Goal: Task Accomplishment & Management: Use online tool/utility

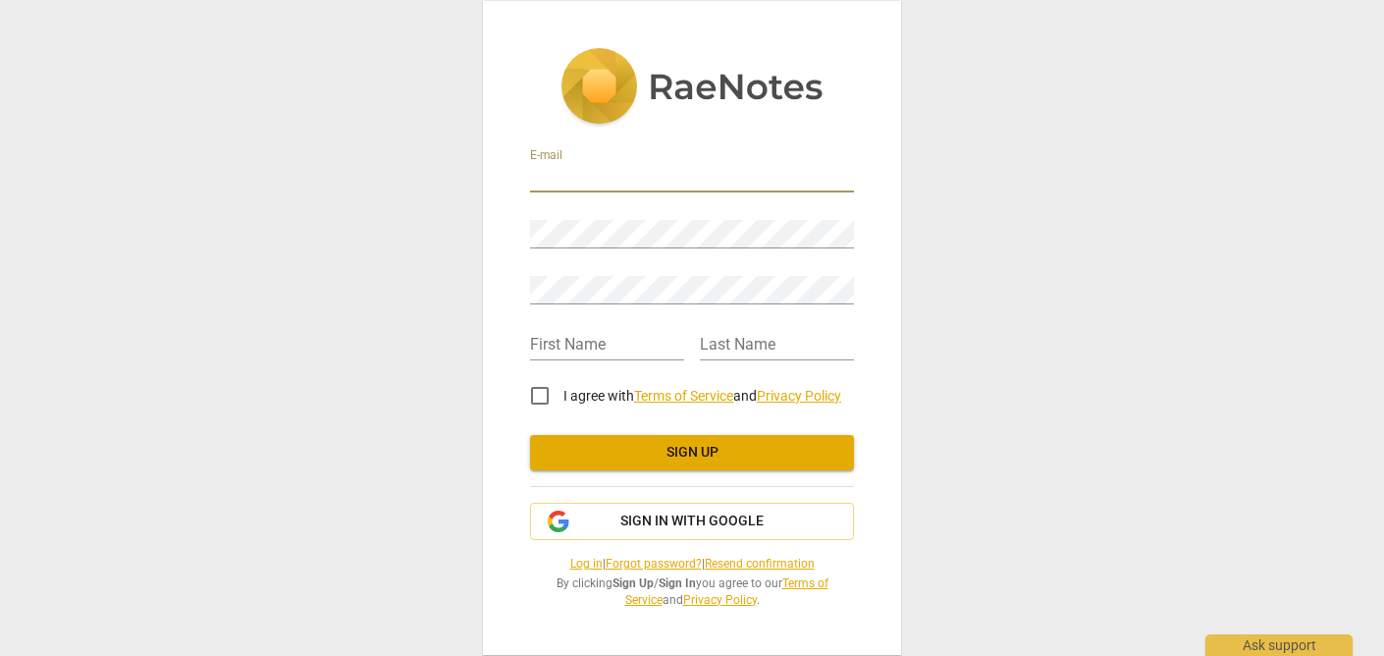
click at [551, 180] on input "email" at bounding box center [692, 178] width 324 height 28
type input "[EMAIL_ADDRESS][DOMAIN_NAME]"
type input "Beca"
type input "[PERSON_NAME]"
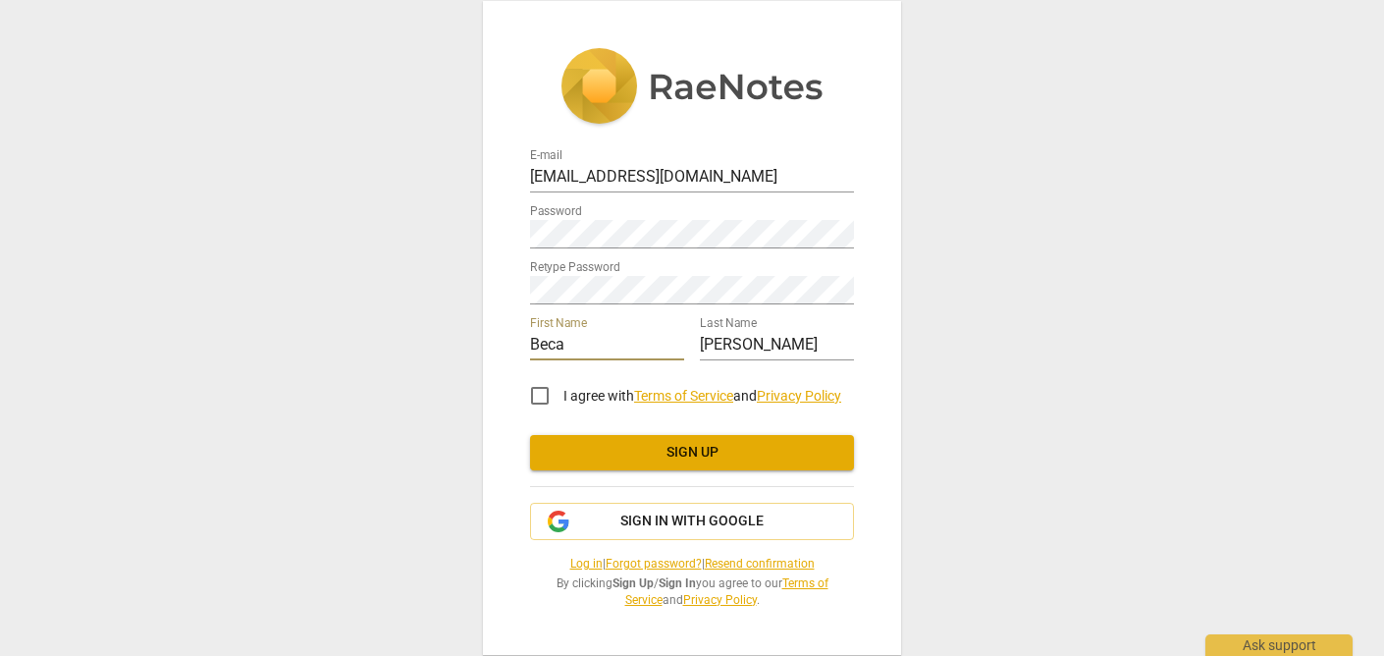
click at [535, 394] on input "I agree with Terms of Service and Privacy Policy" at bounding box center [539, 395] width 47 height 47
checkbox input "true"
click at [660, 530] on button "Sign in with Google" at bounding box center [692, 520] width 324 height 37
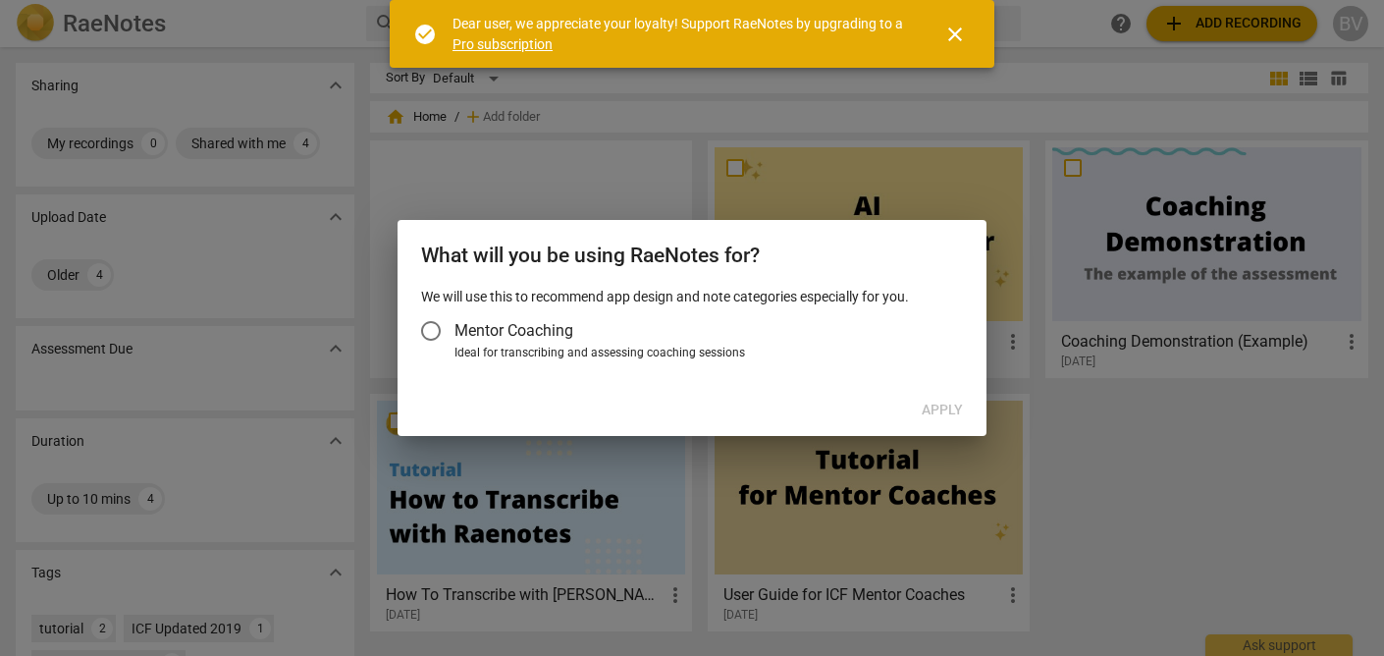
click at [427, 338] on input "Mentor Coaching" at bounding box center [430, 330] width 47 height 47
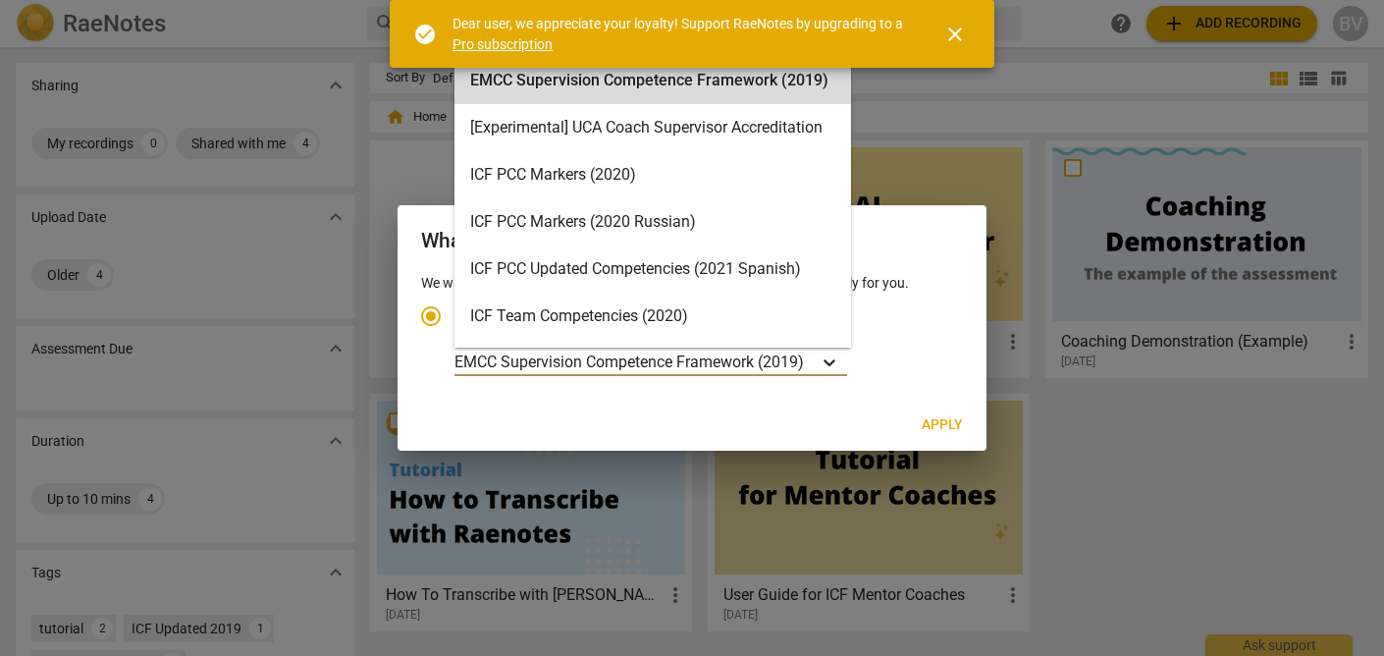
click at [831, 363] on icon "Account type" at bounding box center [829, 362] width 12 height 7
click at [0, 0] on input "Ideal for transcribing and assessing coaching sessions EMCC Supervision Compete…" at bounding box center [0, 0] width 0 height 0
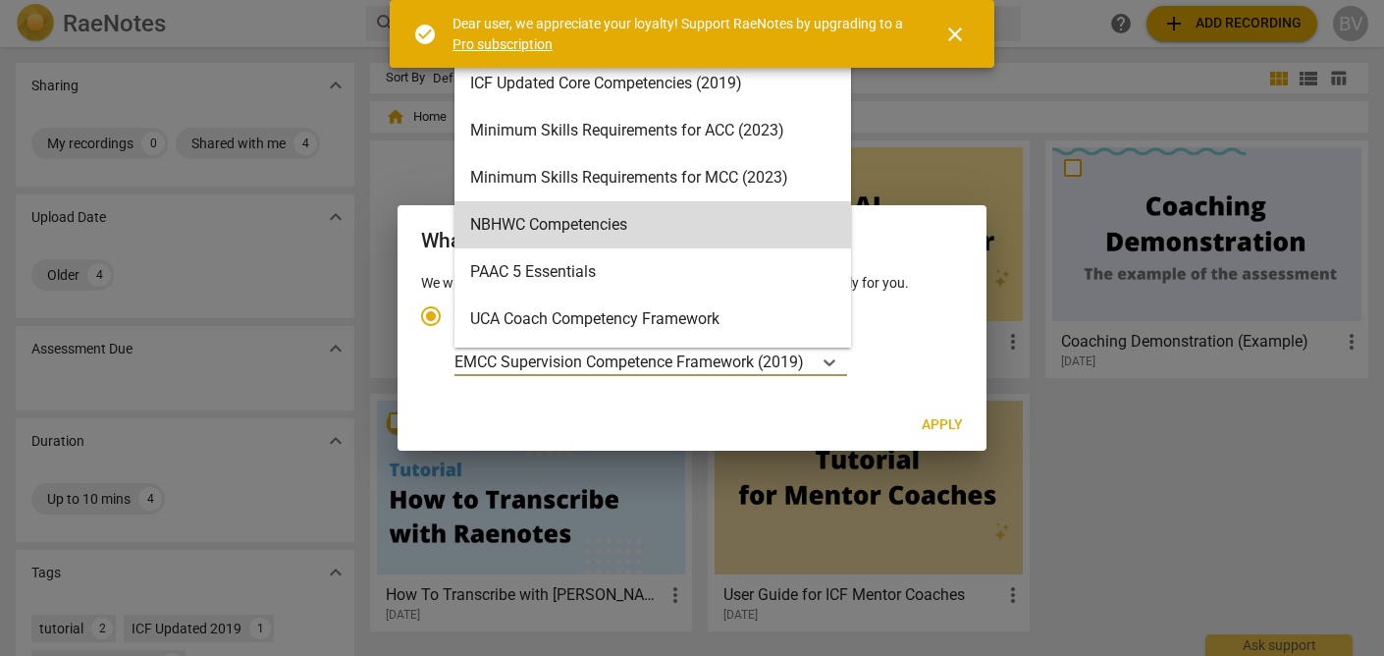
scroll to position [420, 0]
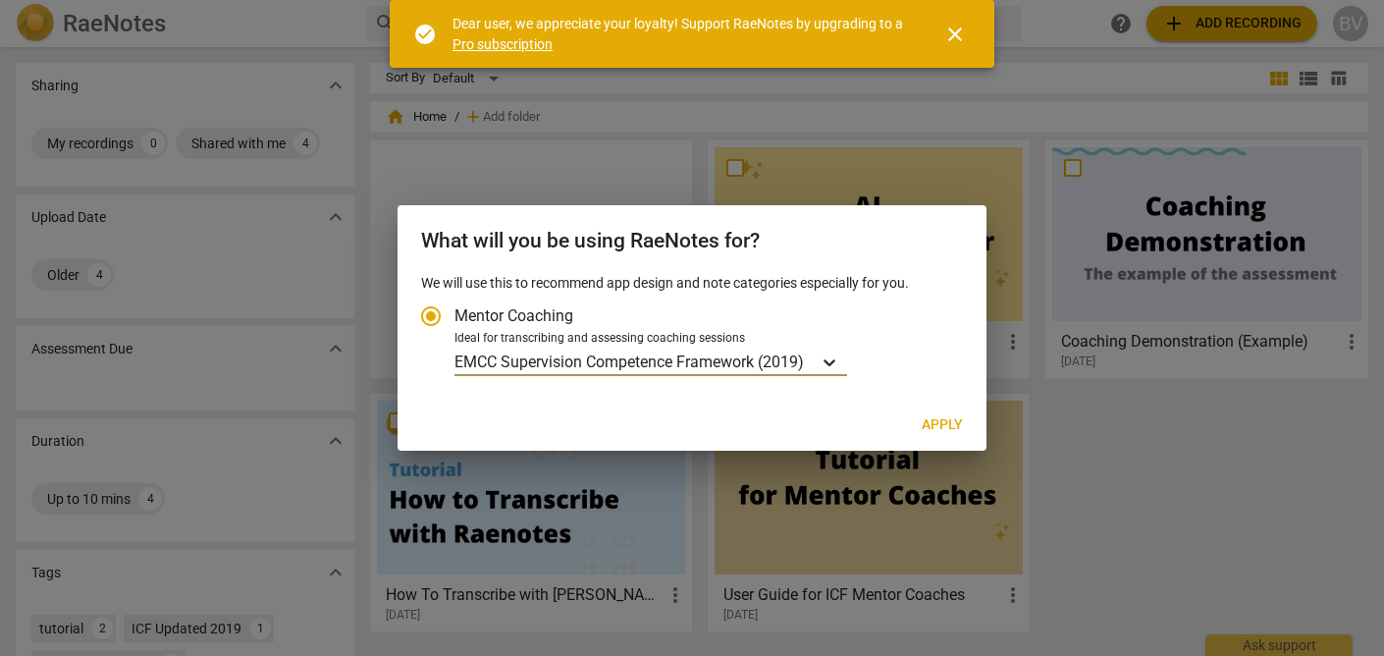
click at [833, 359] on icon "Account type" at bounding box center [829, 362] width 20 height 20
click at [0, 0] on input "Ideal for transcribing and assessing coaching sessions option EMCC Supervision …" at bounding box center [0, 0] width 0 height 0
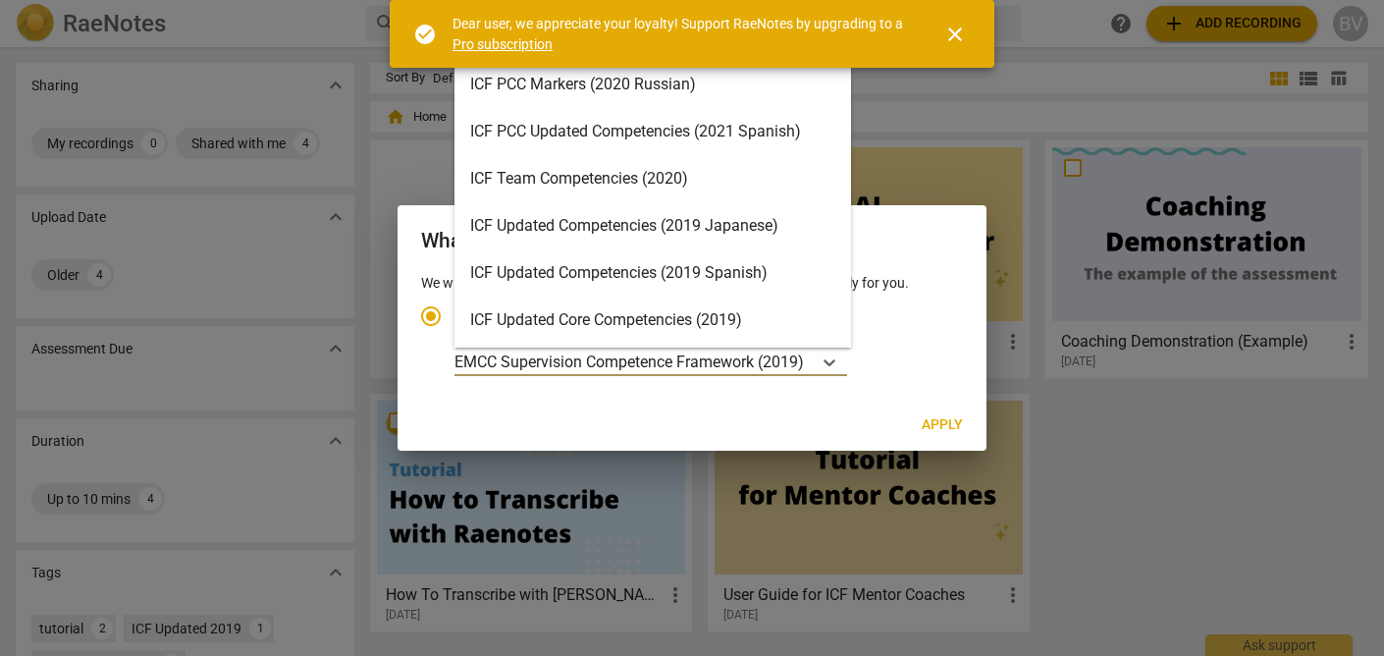
scroll to position [0, 0]
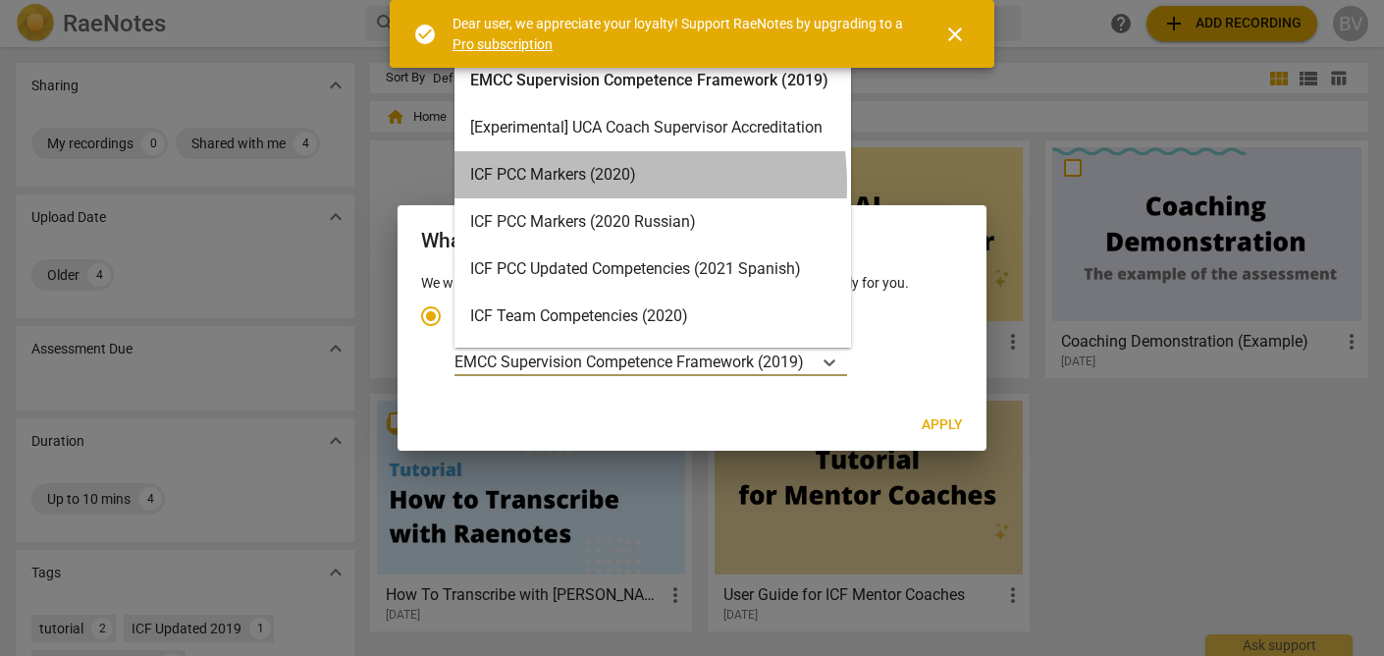
click at [552, 184] on div "ICF PCC Markers (2020)" at bounding box center [652, 174] width 396 height 47
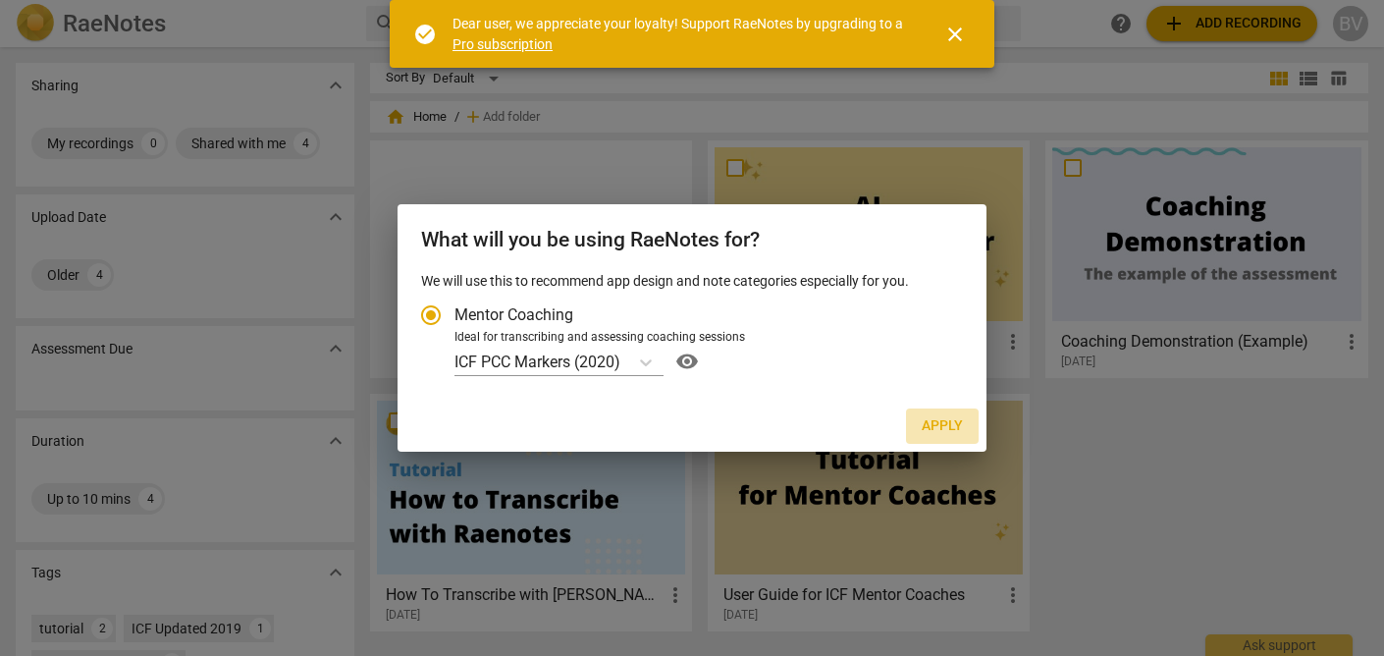
click at [949, 427] on span "Apply" at bounding box center [941, 426] width 41 height 20
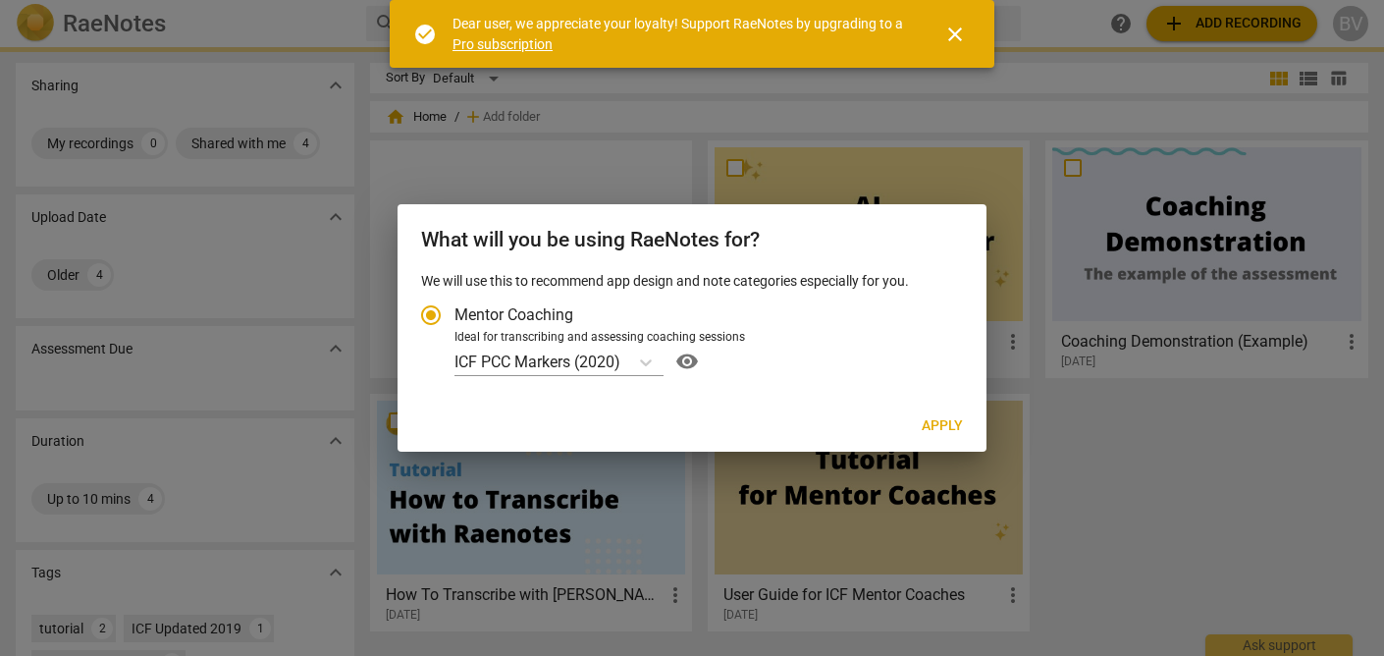
radio input "false"
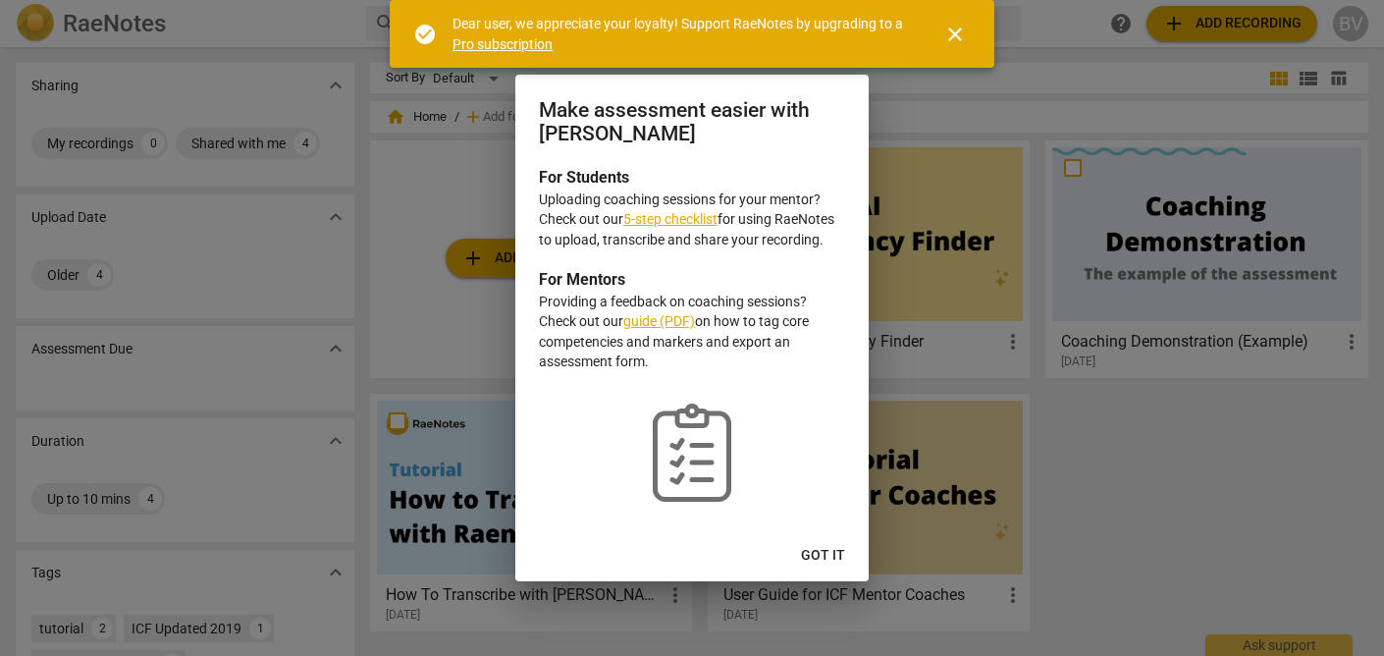
drag, startPoint x: 828, startPoint y: 554, endPoint x: 794, endPoint y: 297, distance: 259.4
click at [794, 297] on div "Make assessment easier with RaeNotes For Students Uploading coaching sessions f…" at bounding box center [691, 328] width 353 height 506
click at [681, 220] on link "5-step checklist" at bounding box center [670, 219] width 94 height 16
click at [820, 551] on span "Got it" at bounding box center [823, 556] width 44 height 20
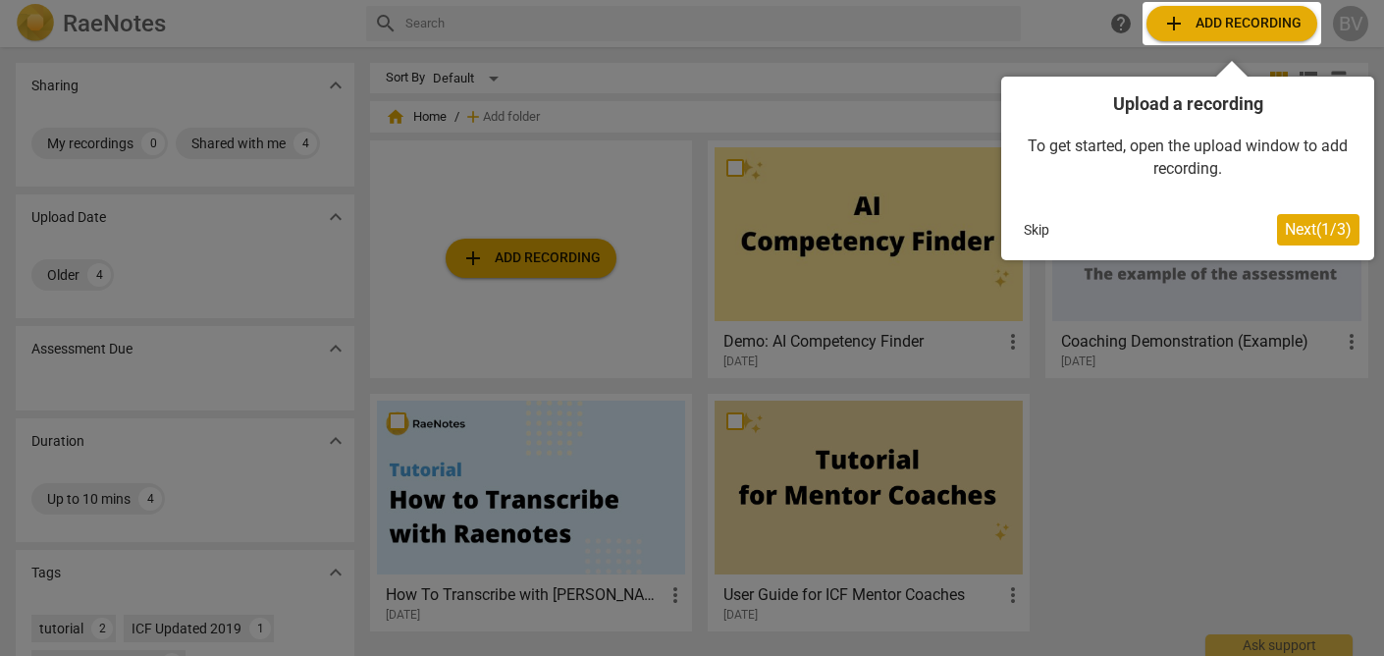
click at [1324, 229] on span "Next ( 1 / 3 )" at bounding box center [1318, 229] width 67 height 19
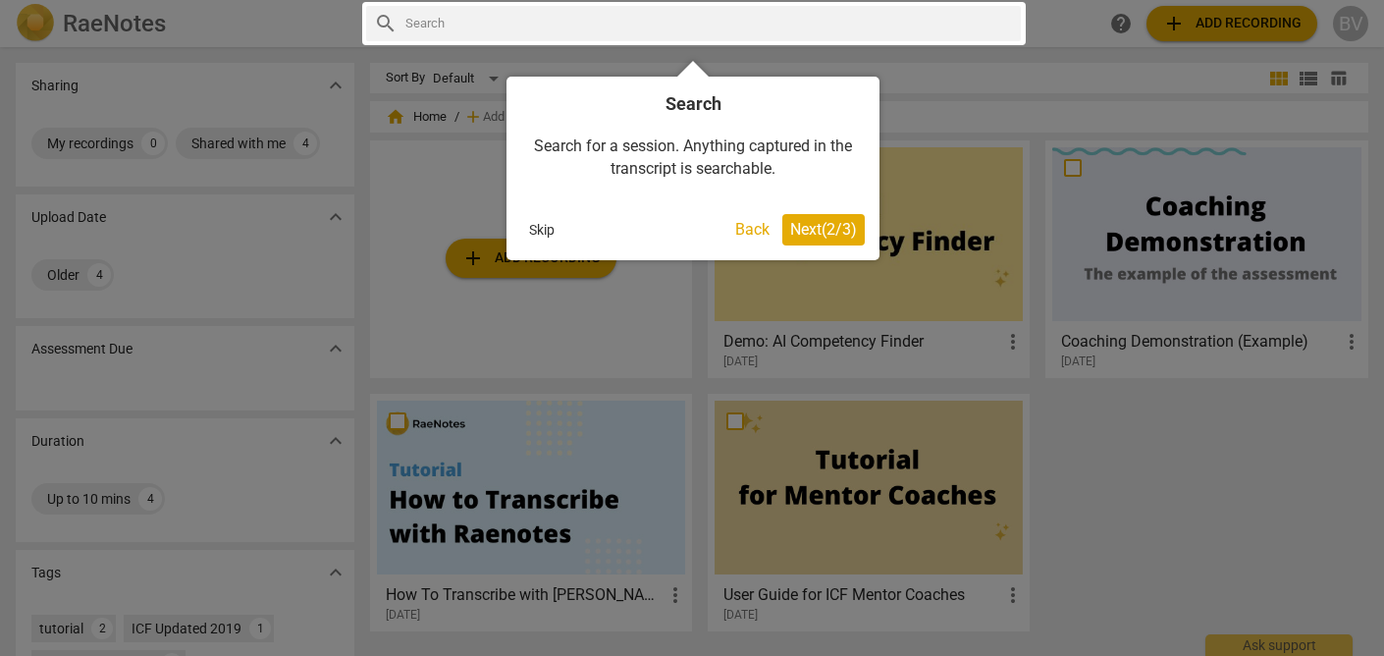
click at [816, 231] on span "Next ( 2 / 3 )" at bounding box center [823, 229] width 67 height 19
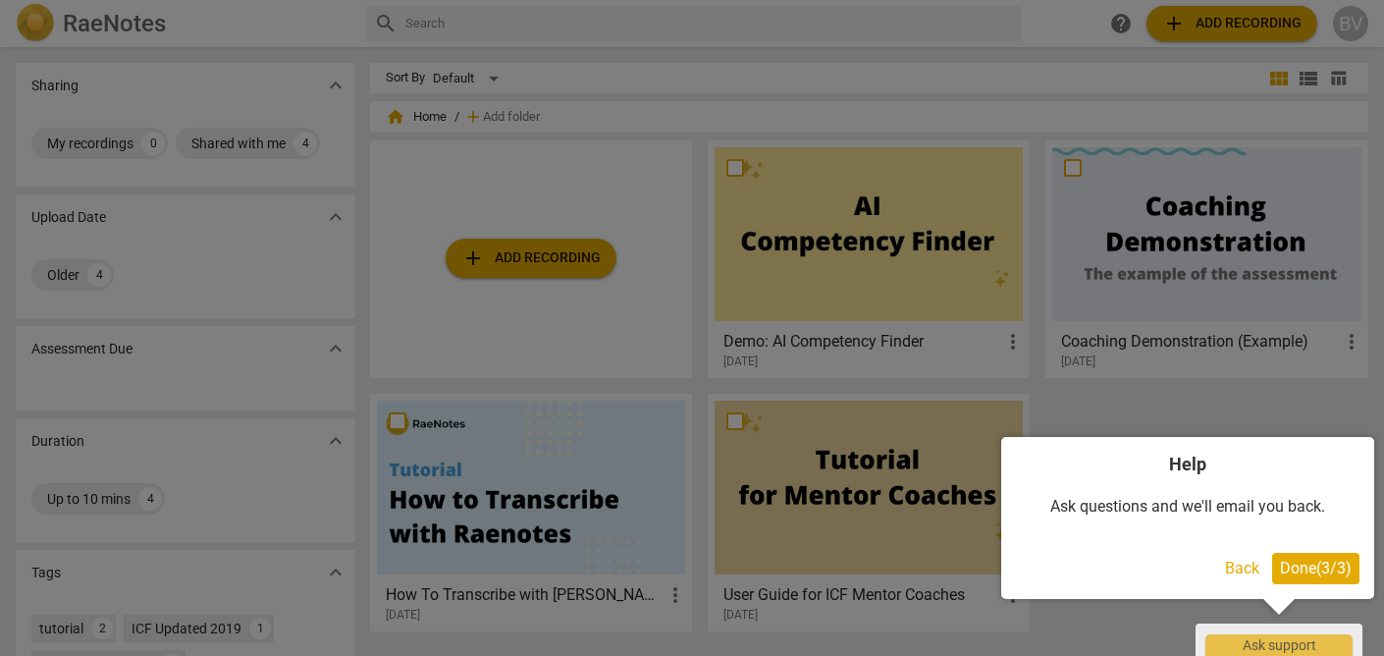
click at [1292, 574] on span "Done ( 3 / 3 )" at bounding box center [1316, 567] width 72 height 19
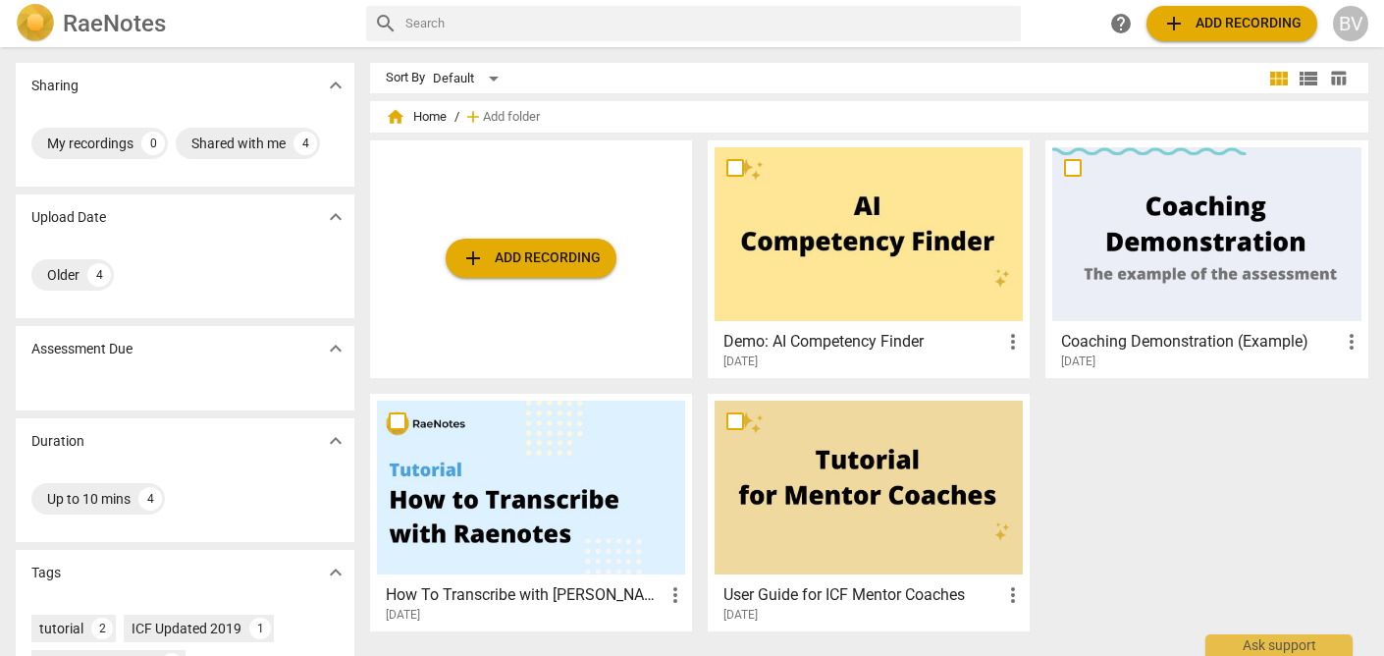
click at [545, 255] on span "add Add recording" at bounding box center [530, 258] width 139 height 24
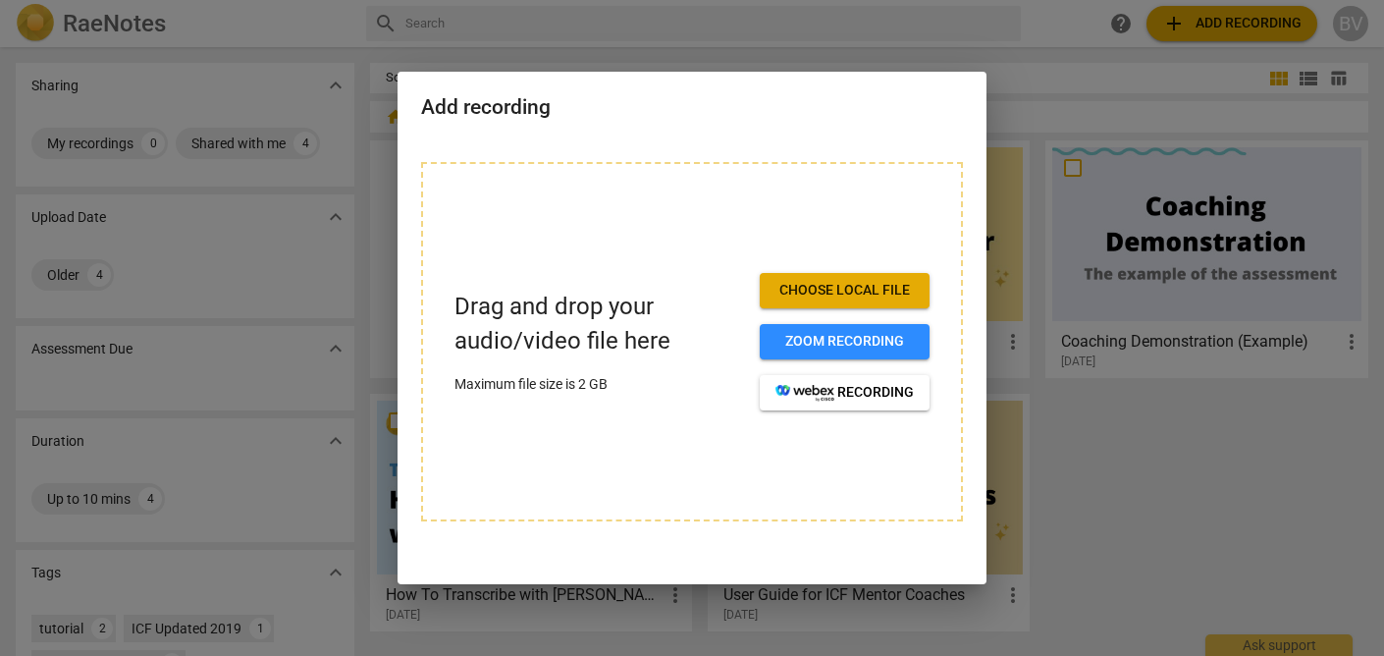
click at [571, 121] on div "Add recording" at bounding box center [691, 106] width 589 height 68
click at [1037, 60] on div at bounding box center [692, 328] width 1384 height 656
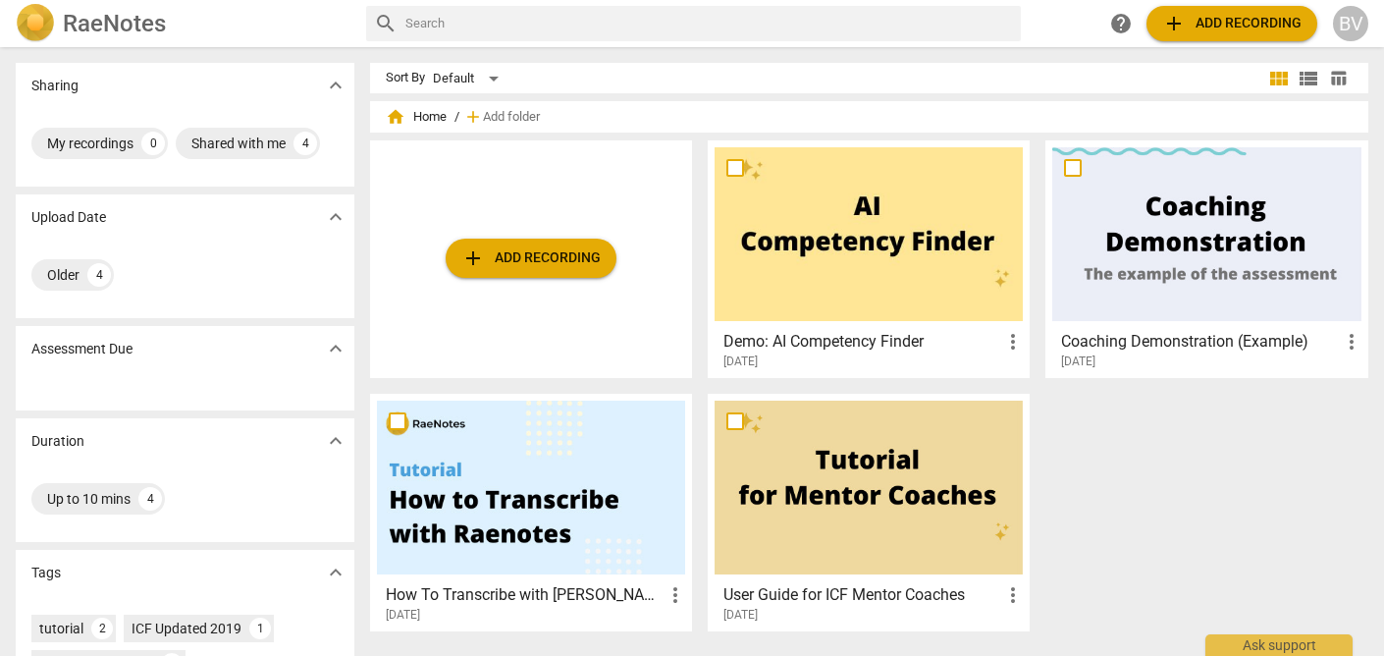
click at [569, 257] on span "add Add recording" at bounding box center [530, 258] width 139 height 24
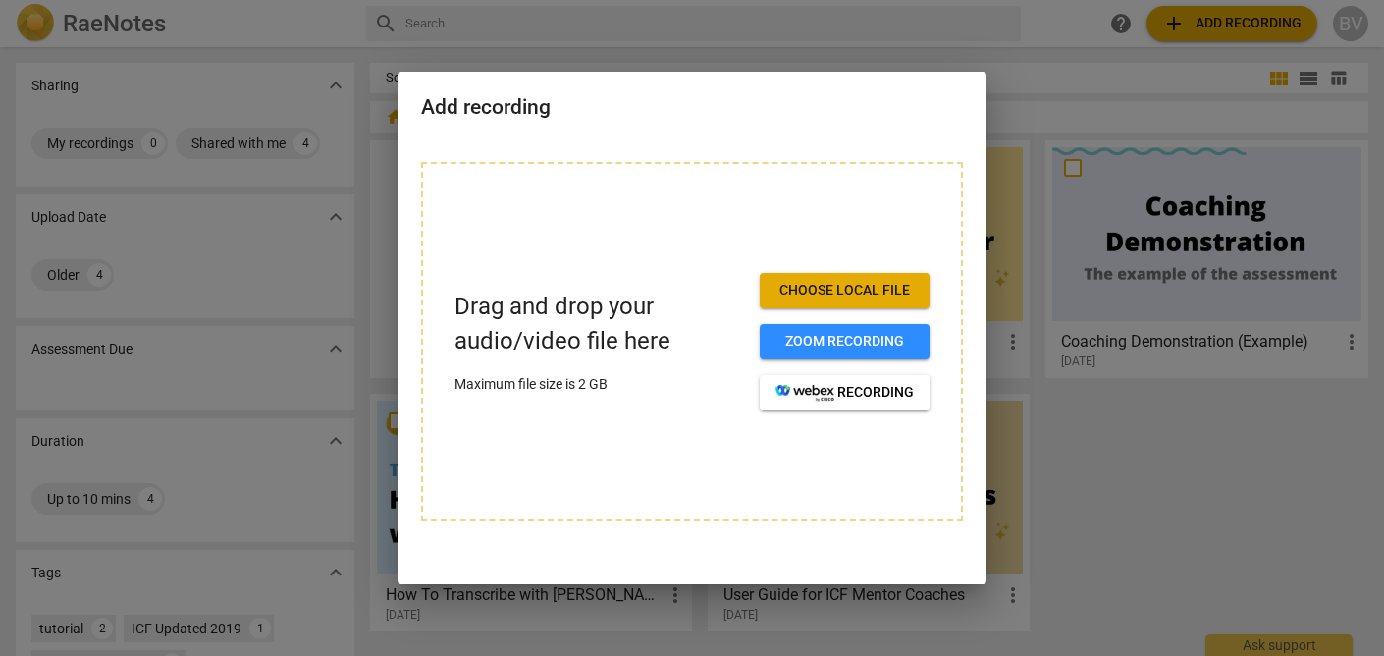
click at [787, 289] on span "Choose local file" at bounding box center [844, 291] width 138 height 20
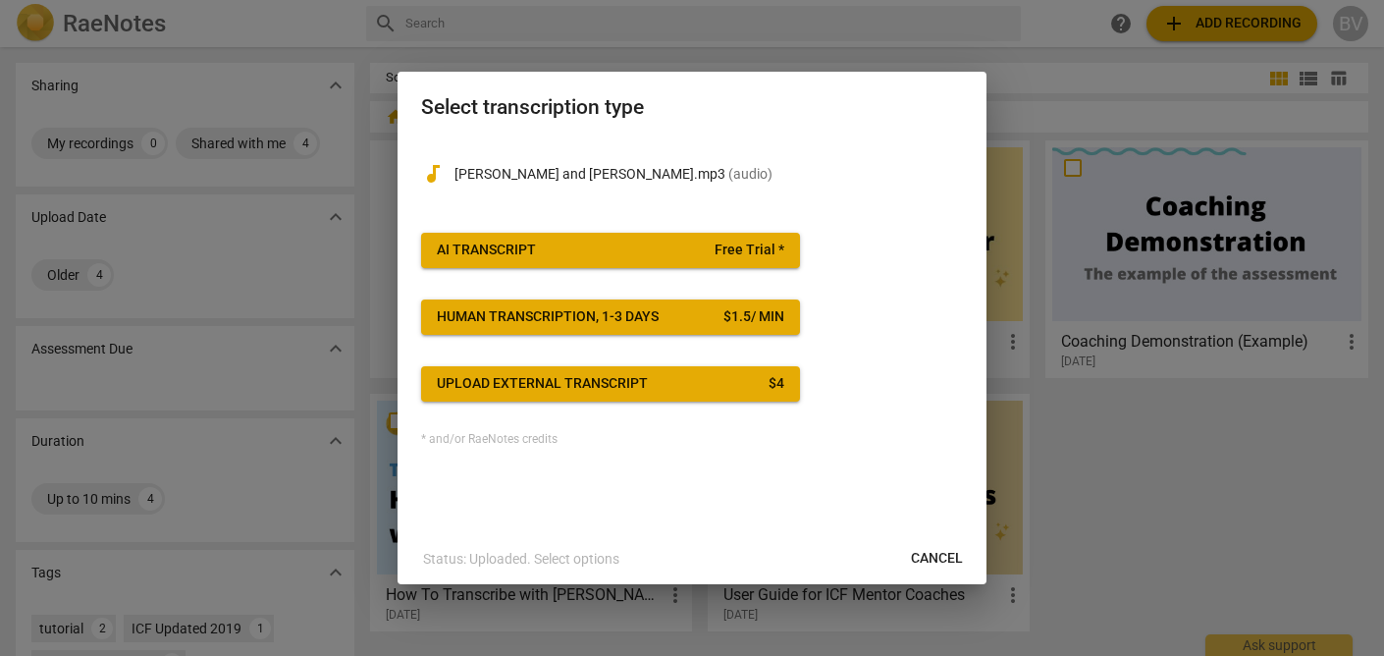
drag, startPoint x: 528, startPoint y: 241, endPoint x: 520, endPoint y: 208, distance: 34.3
click at [520, 208] on div "audiotrack [PERSON_NAME] and [PERSON_NAME].mp3 ( audio ) AI Transcript Free Tri…" at bounding box center [692, 292] width 542 height 308
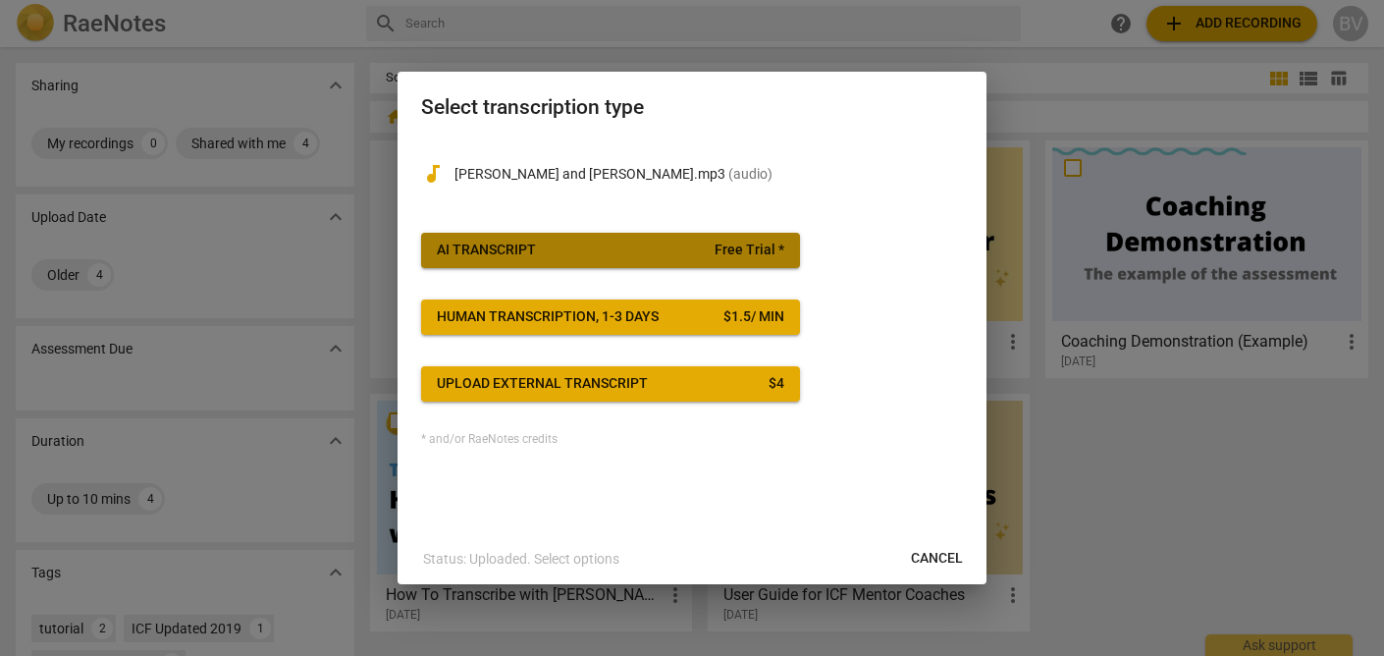
click at [541, 256] on span "AI Transcript Free Trial *" at bounding box center [610, 250] width 347 height 20
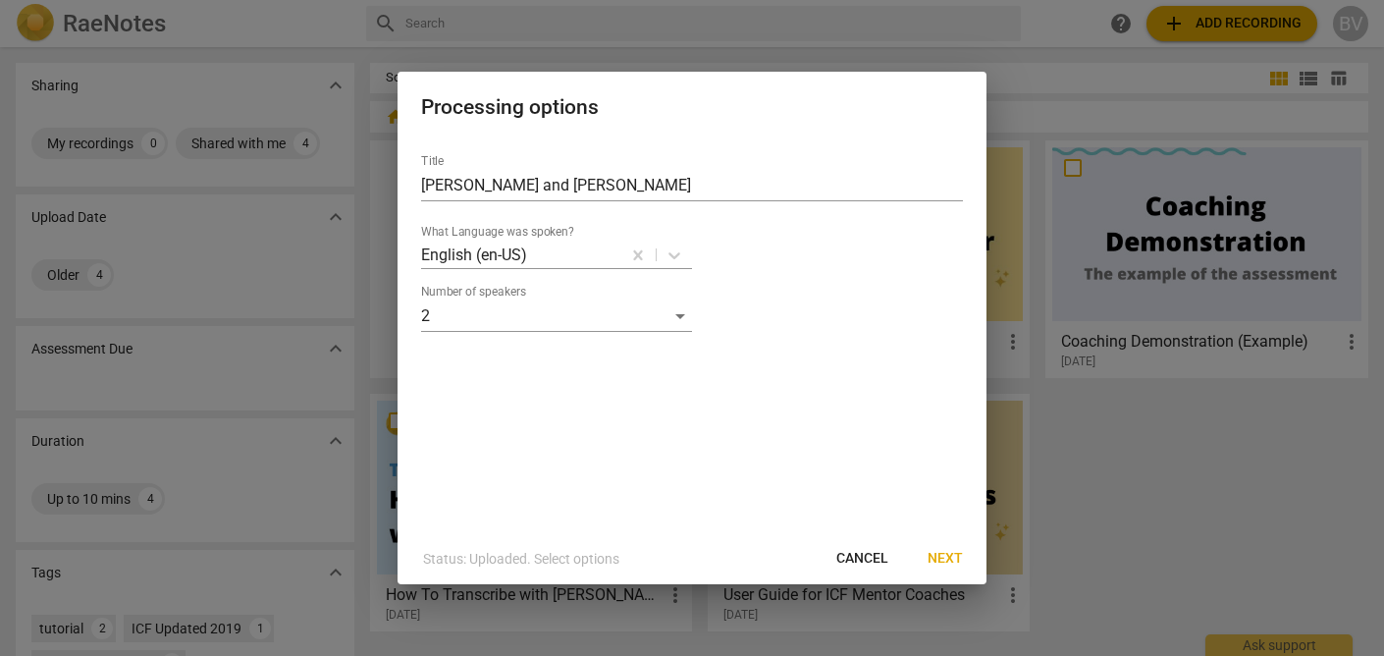
click at [950, 571] on button "Next" at bounding box center [945, 558] width 67 height 35
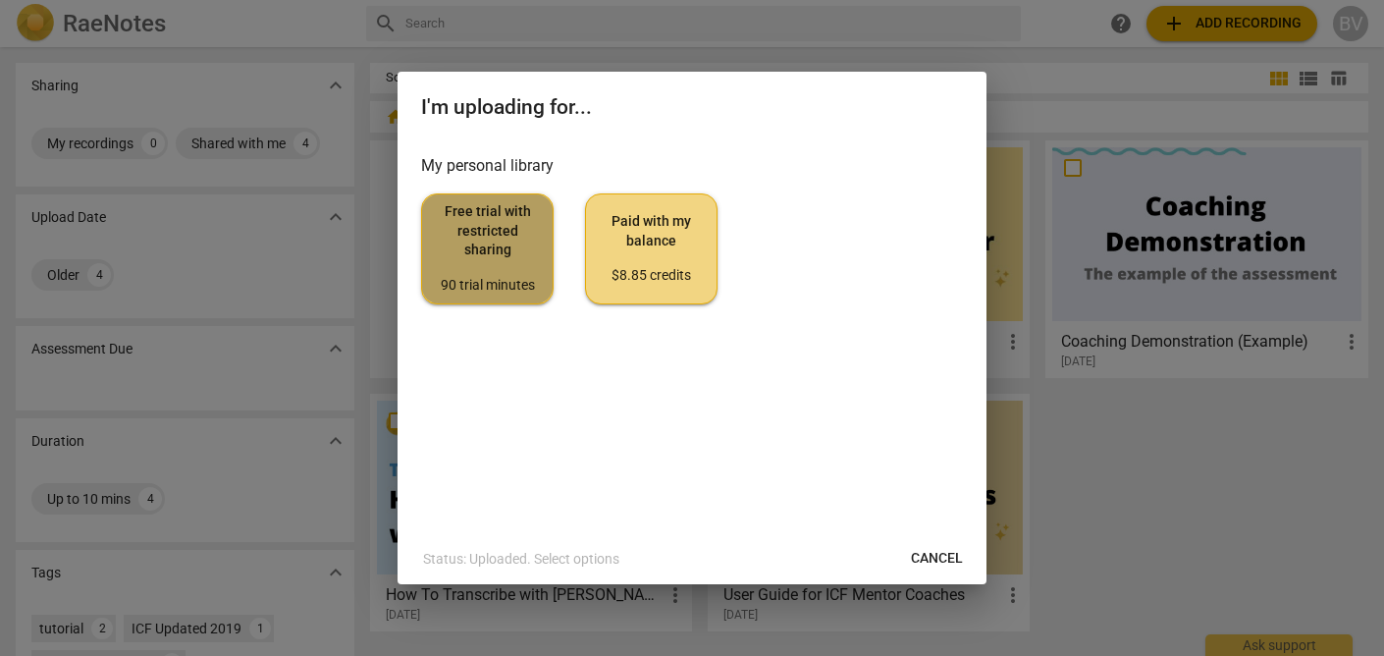
click at [465, 236] on span "Free trial with restricted sharing 90 trial minutes" at bounding box center [487, 248] width 99 height 92
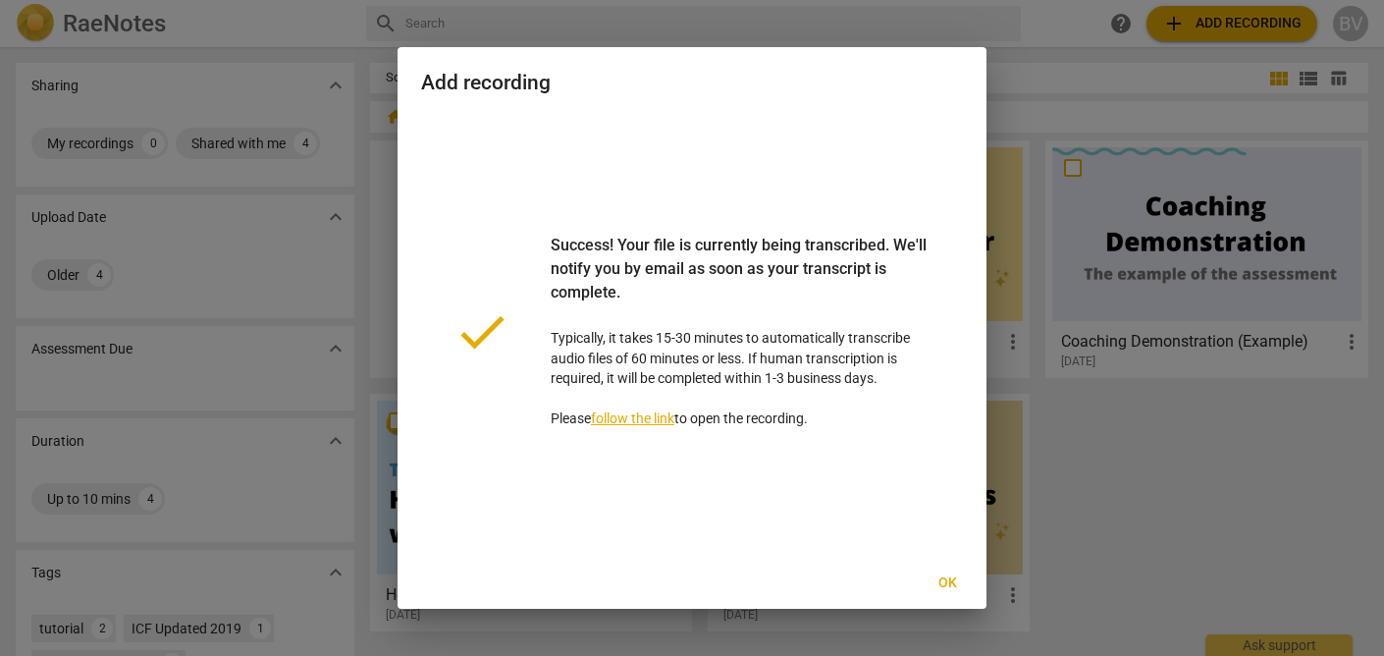
click at [945, 581] on span "Ok" at bounding box center [946, 583] width 31 height 20
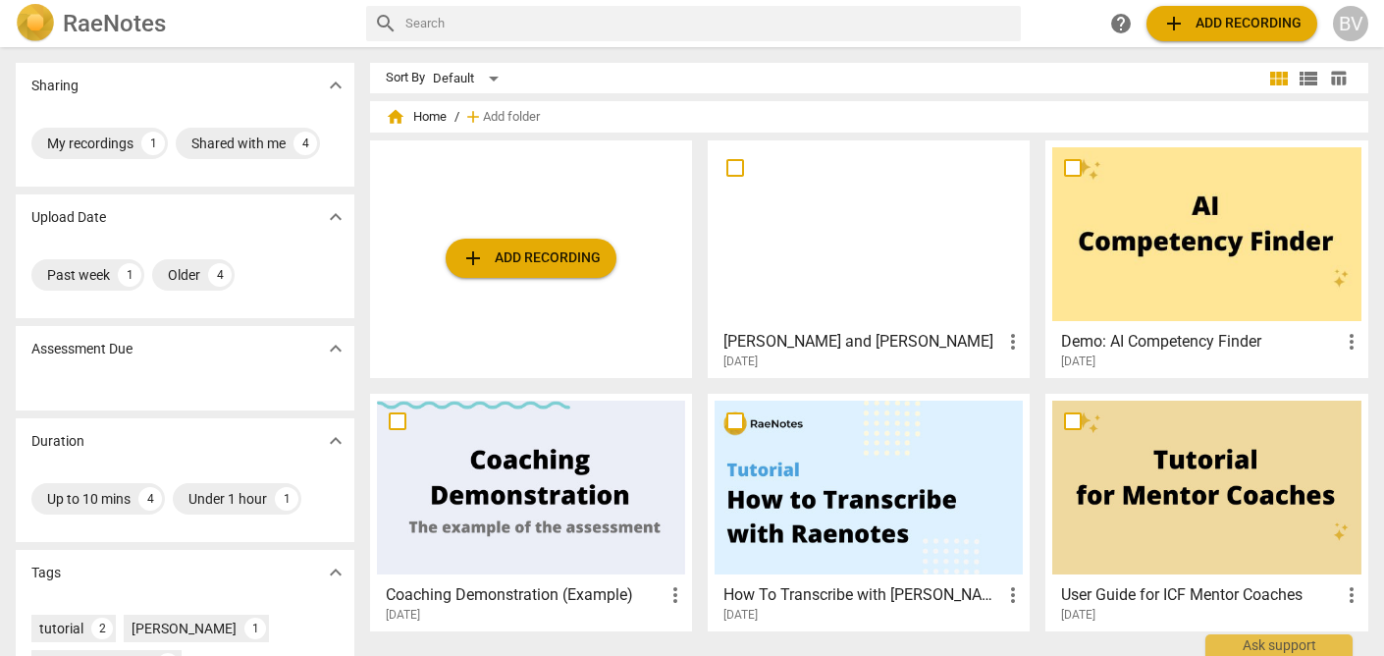
click at [867, 297] on div at bounding box center [868, 234] width 308 height 174
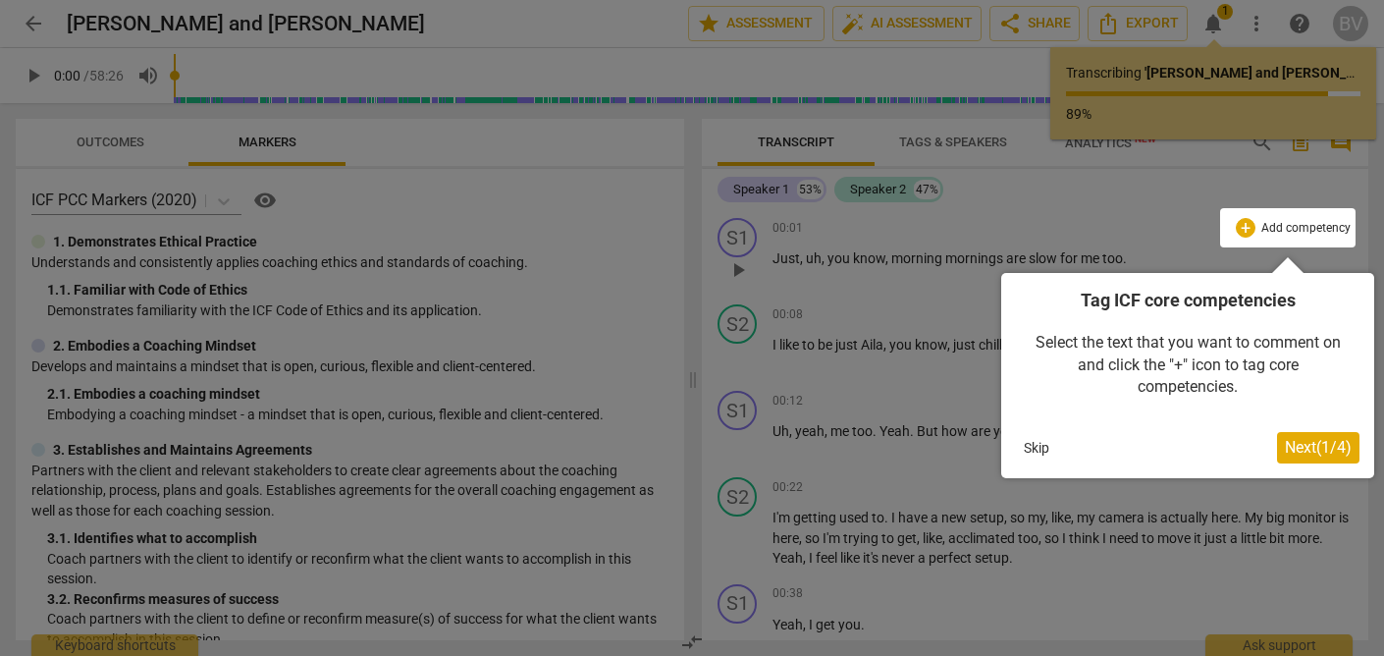
click at [1313, 455] on span "Next ( 1 / 4 )" at bounding box center [1318, 447] width 67 height 19
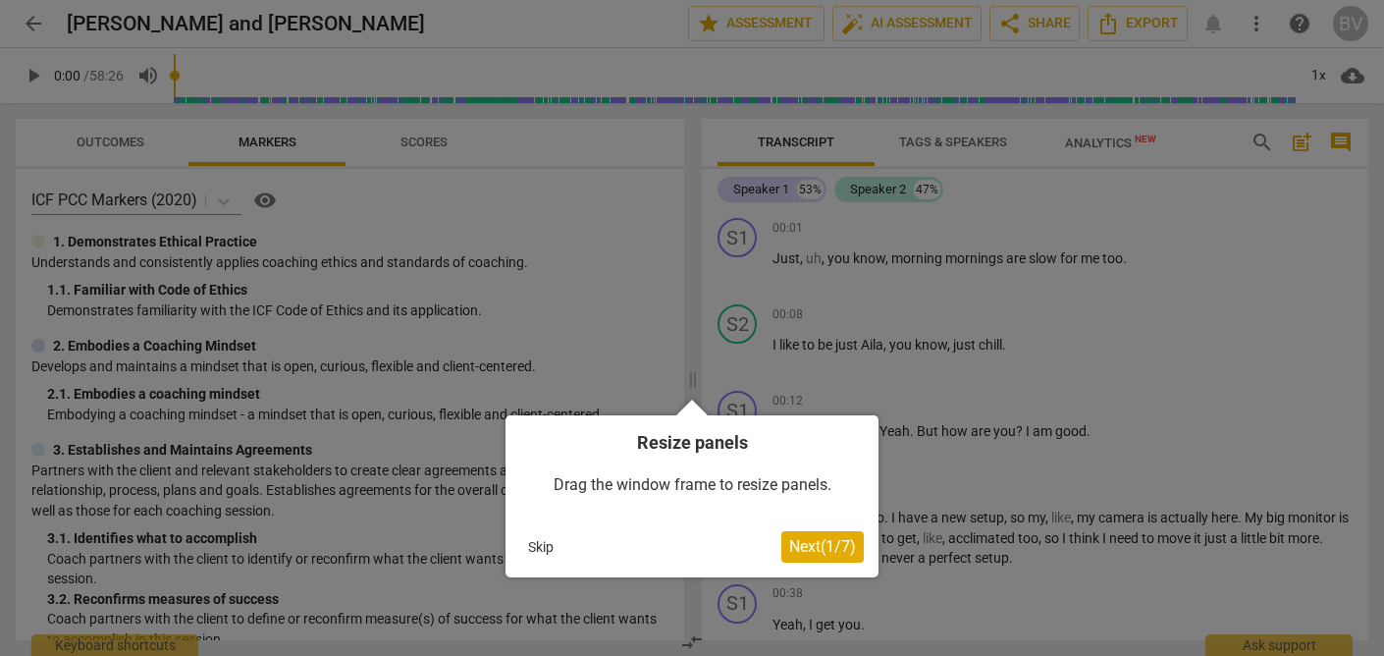
click at [799, 541] on span "Next ( 1 / 7 )" at bounding box center [822, 546] width 67 height 19
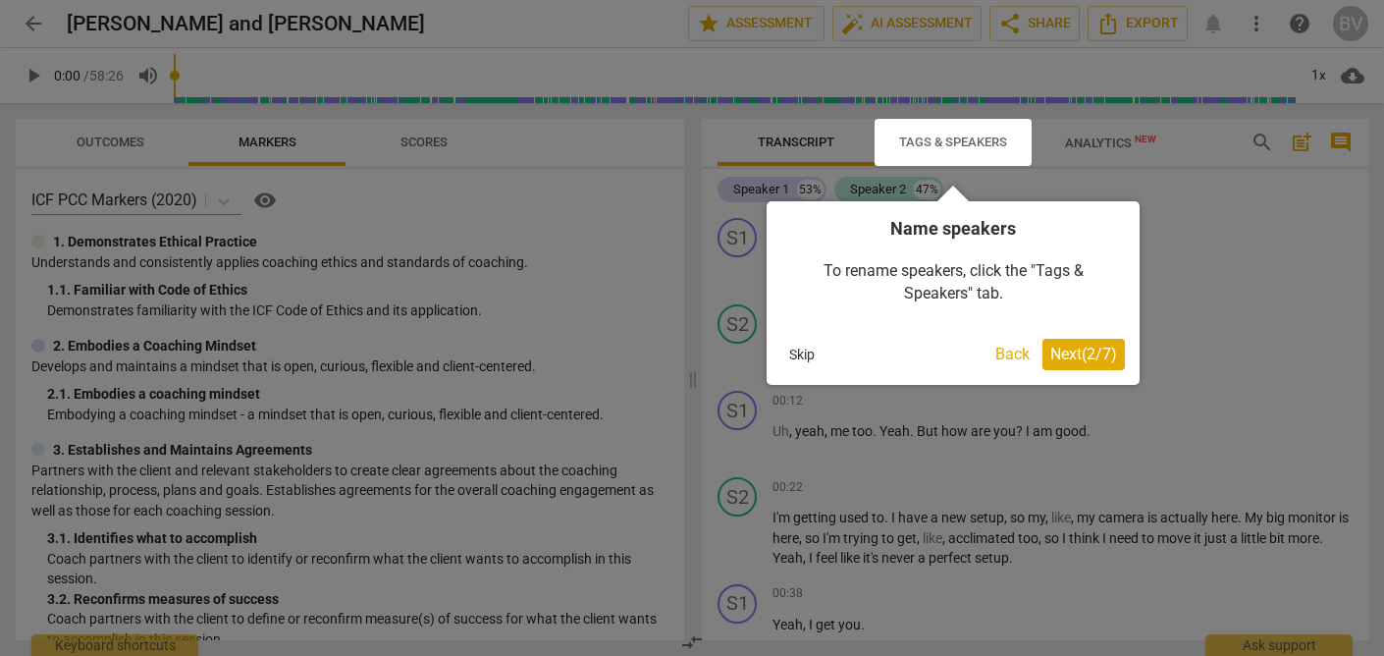
click at [1058, 356] on span "Next ( 2 / 7 )" at bounding box center [1083, 353] width 67 height 19
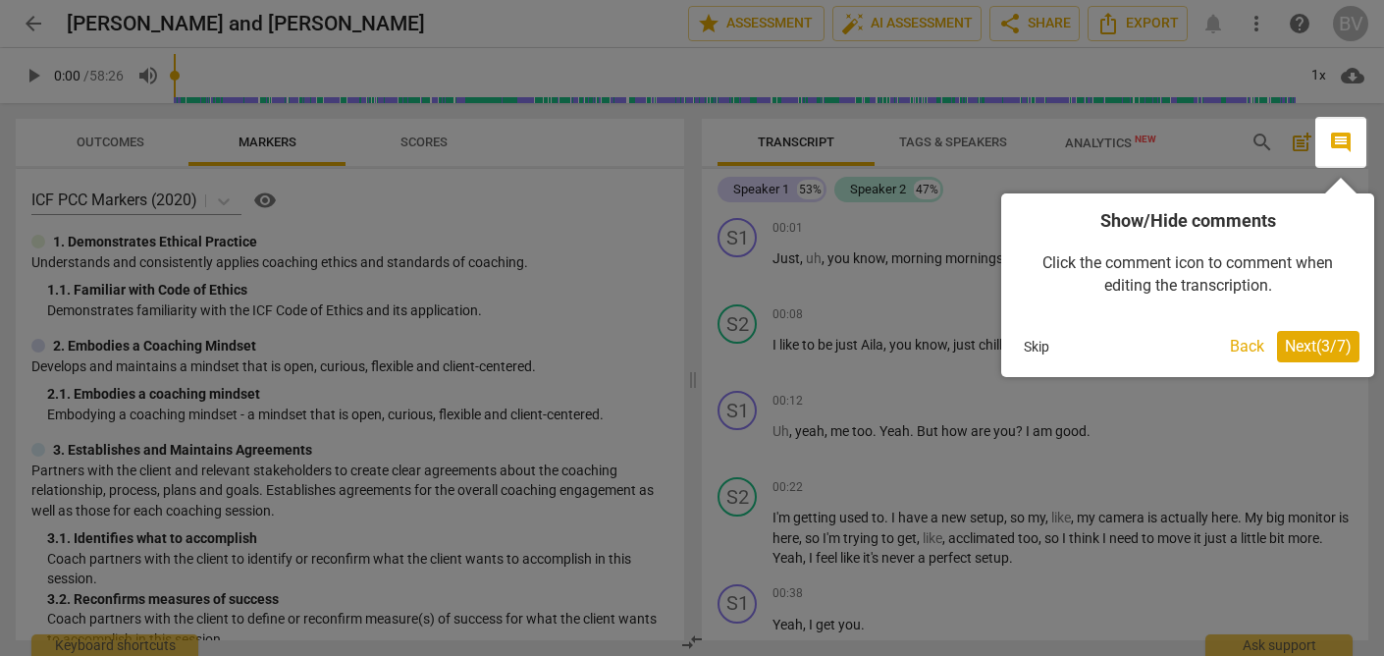
click at [1317, 342] on span "Next ( 3 / 7 )" at bounding box center [1318, 346] width 67 height 19
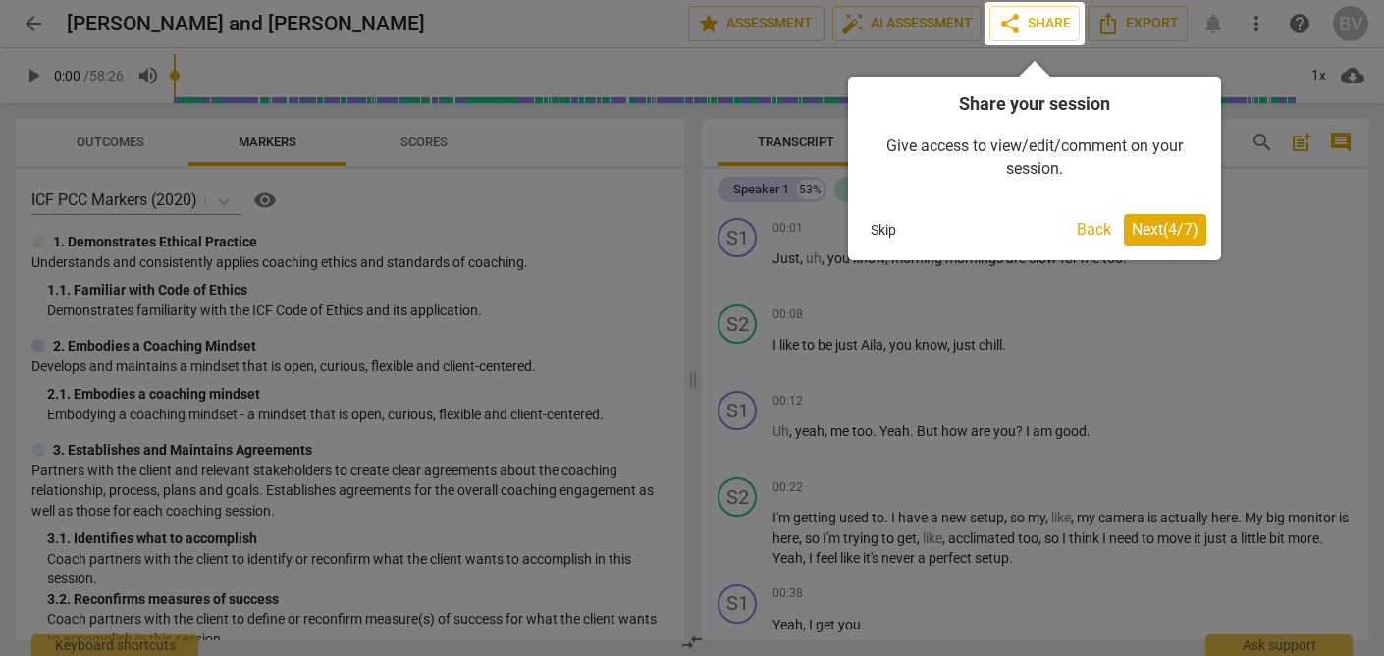
click at [1164, 233] on span "Next ( 4 / 7 )" at bounding box center [1164, 229] width 67 height 19
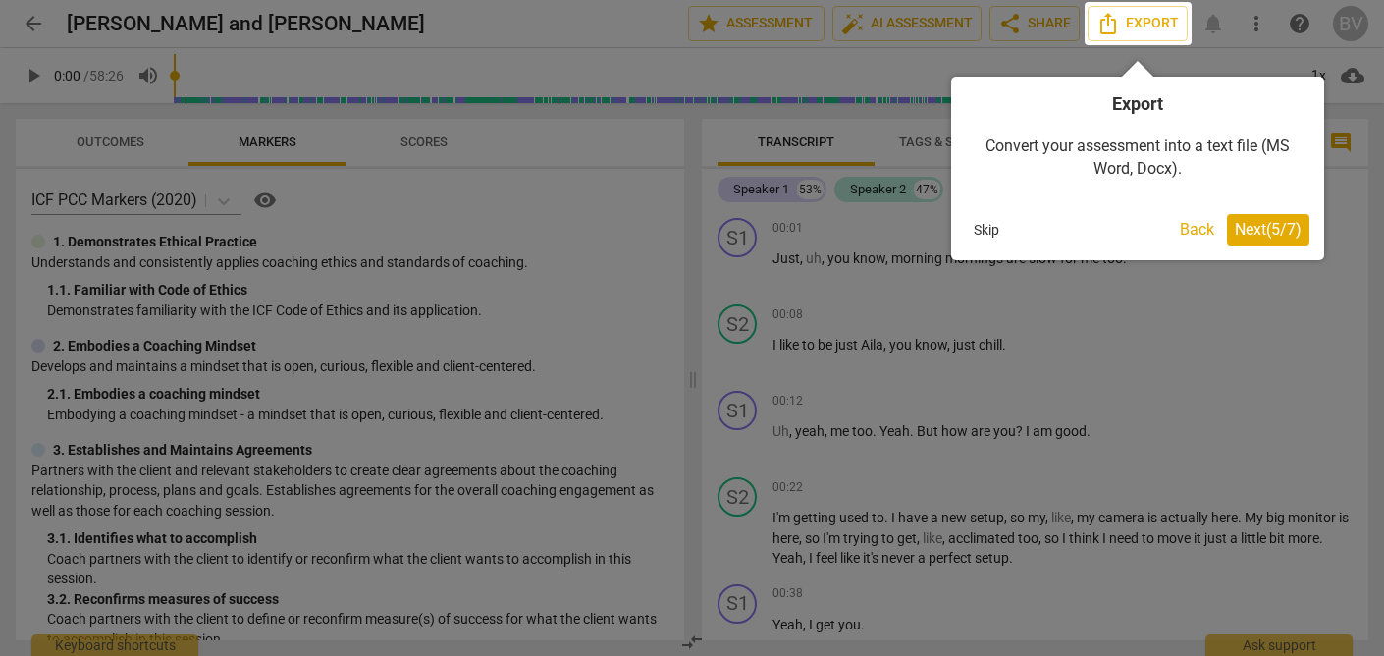
click at [1254, 229] on span "Next ( 5 / 7 )" at bounding box center [1268, 229] width 67 height 19
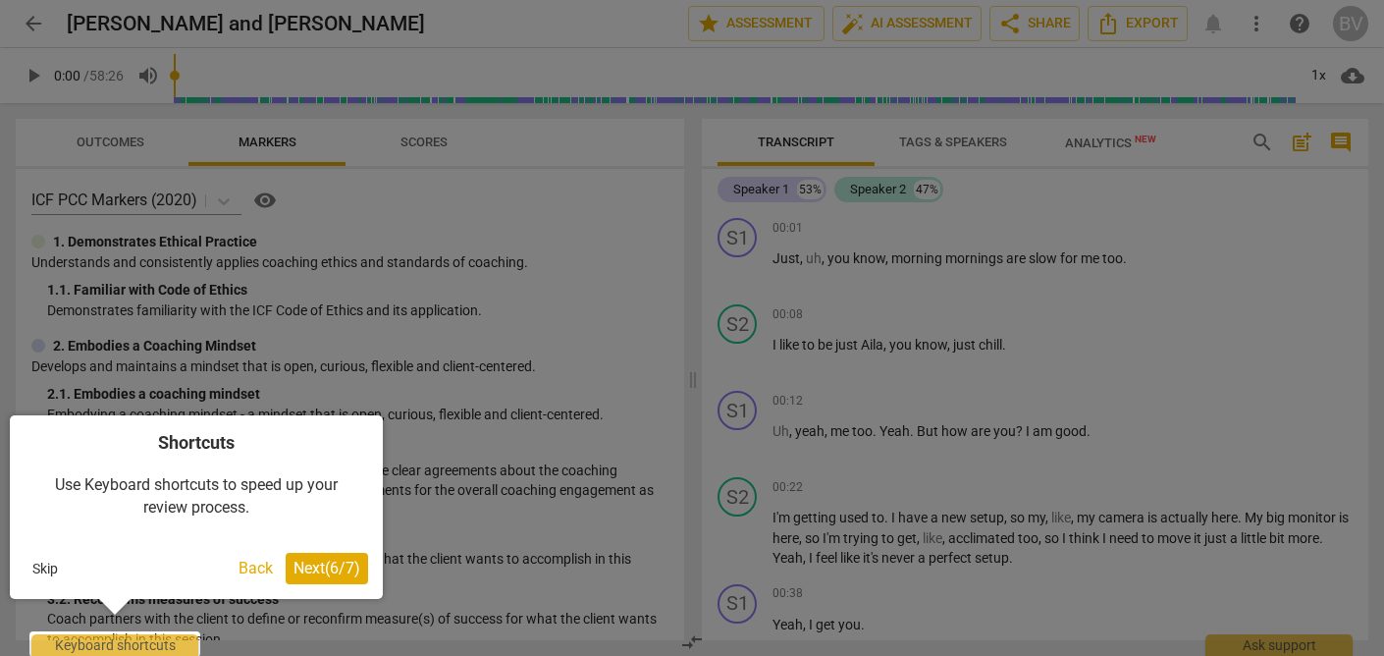
click at [319, 567] on span "Next ( 6 / 7 )" at bounding box center [326, 567] width 67 height 19
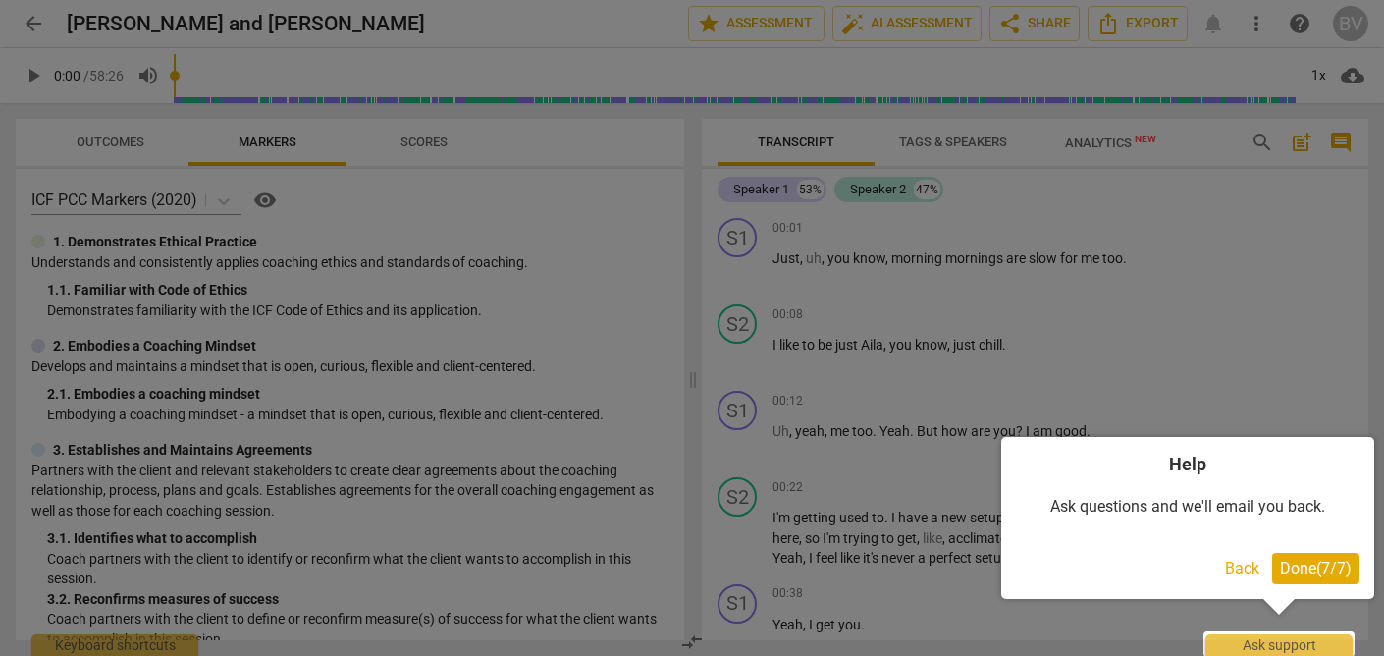
click at [1332, 571] on span "Done ( 7 / 7 )" at bounding box center [1316, 567] width 72 height 19
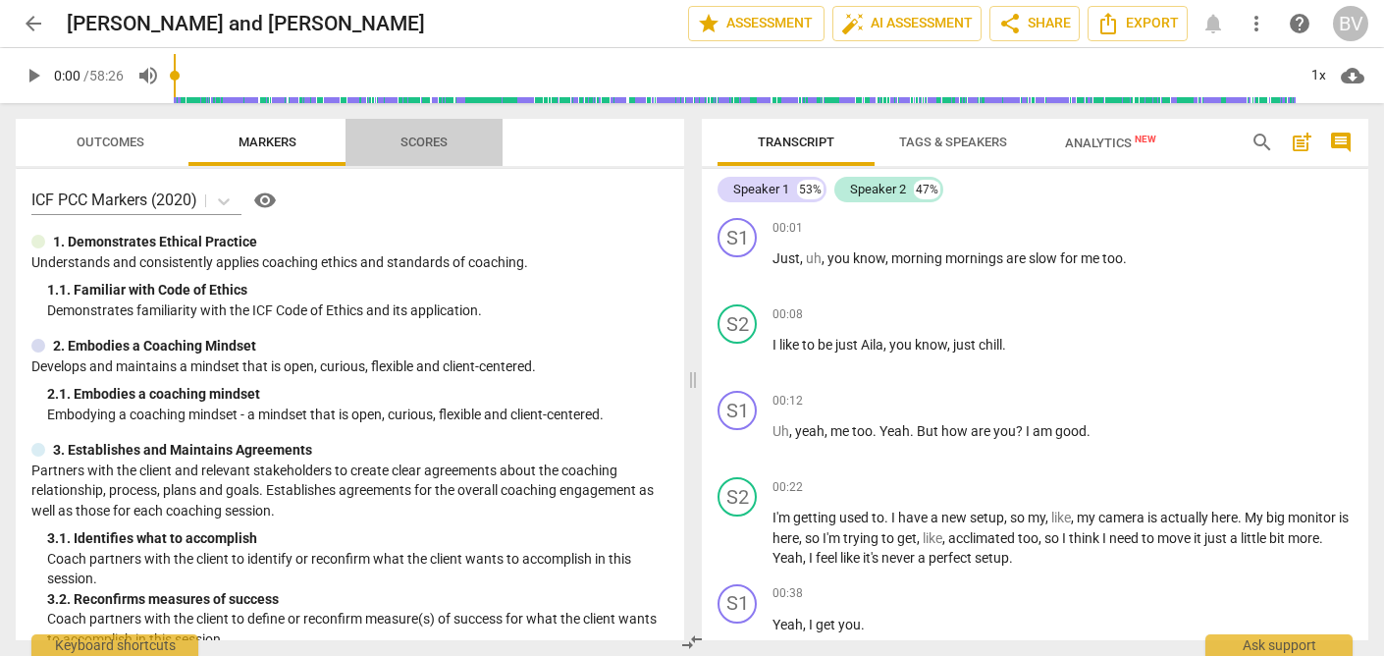
click at [426, 136] on span "Scores" at bounding box center [423, 141] width 47 height 15
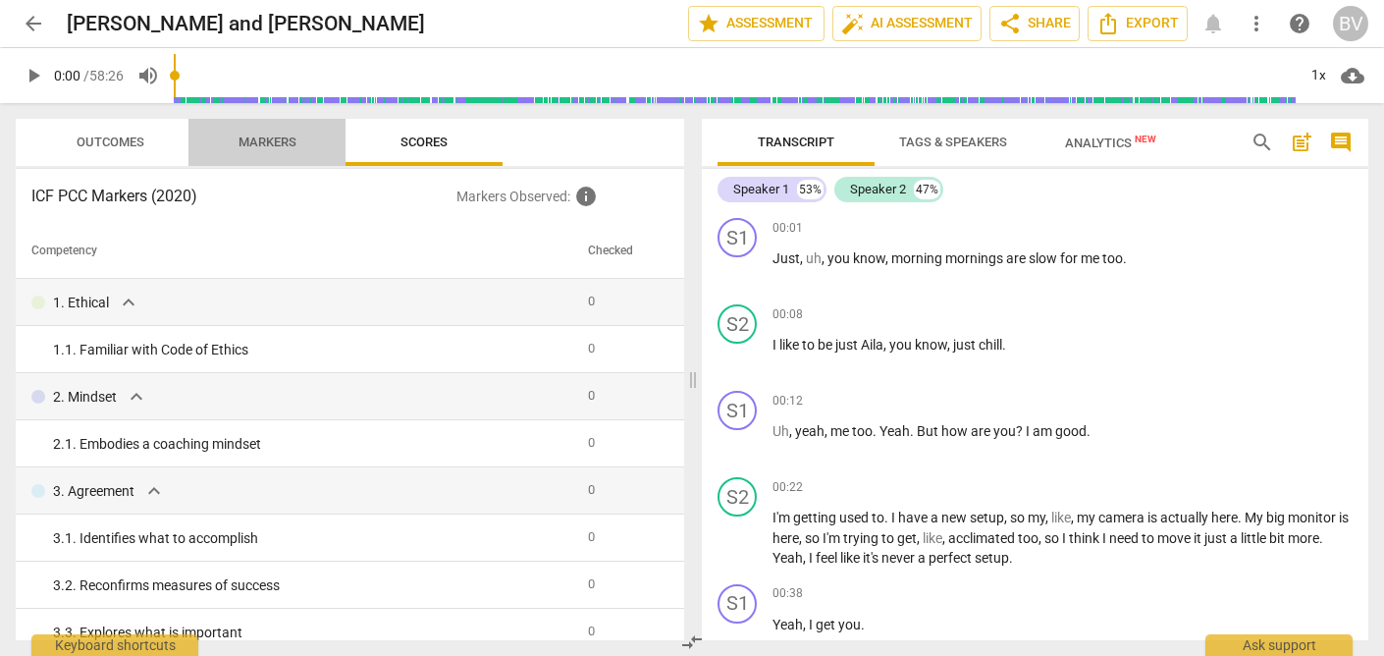
click at [270, 142] on span "Markers" at bounding box center [267, 141] width 58 height 15
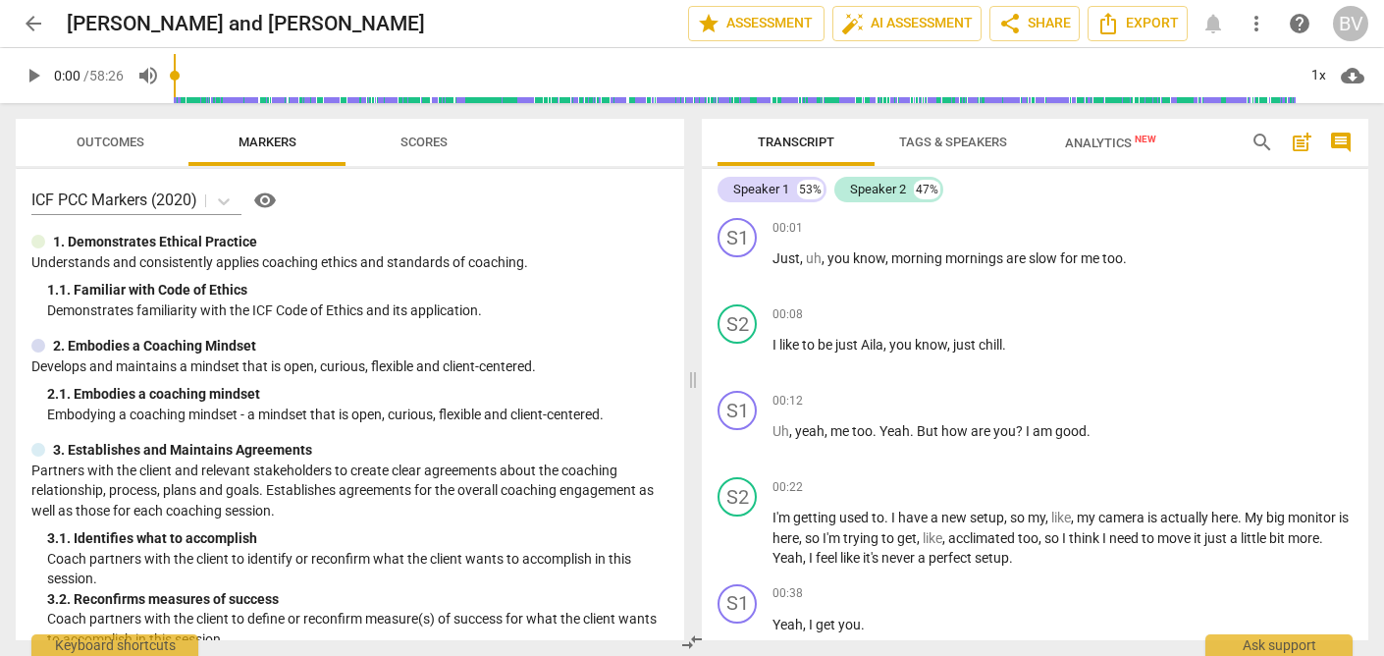
click at [103, 145] on span "Outcomes" at bounding box center [111, 141] width 68 height 15
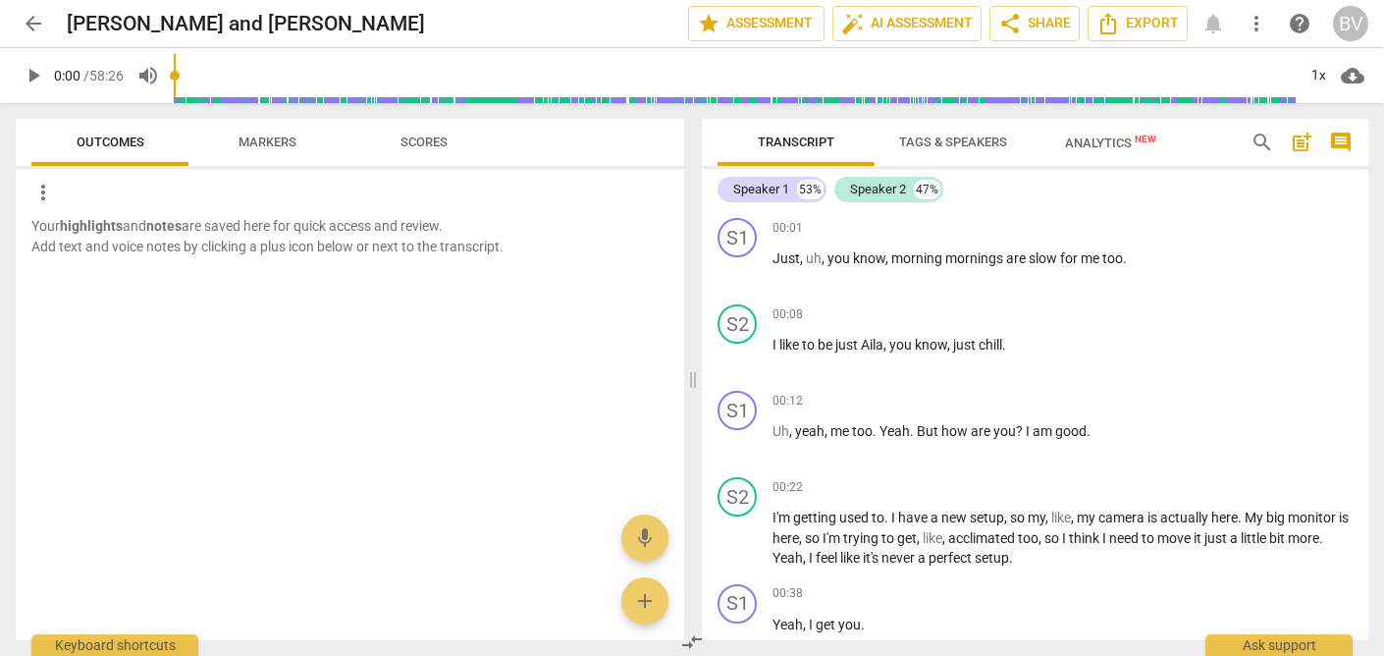
click at [264, 141] on span "Markers" at bounding box center [267, 141] width 58 height 15
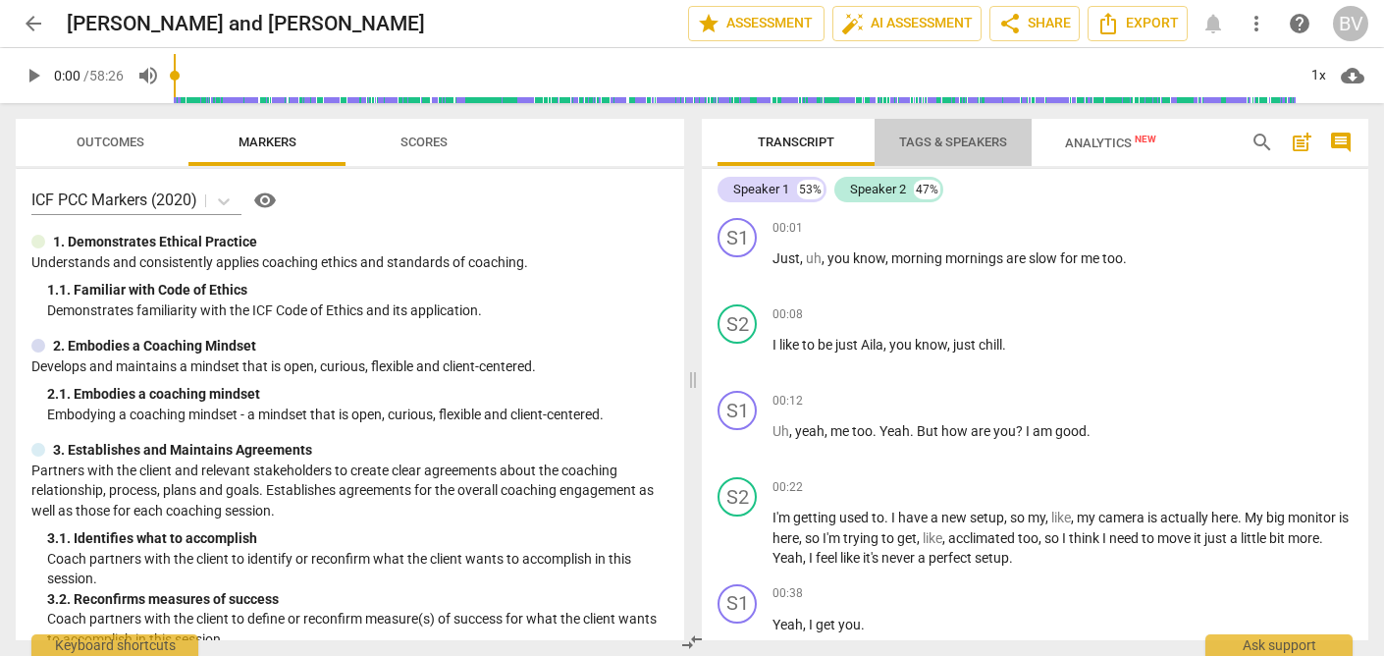
click at [941, 154] on span "Tags & Speakers" at bounding box center [952, 143] width 155 height 26
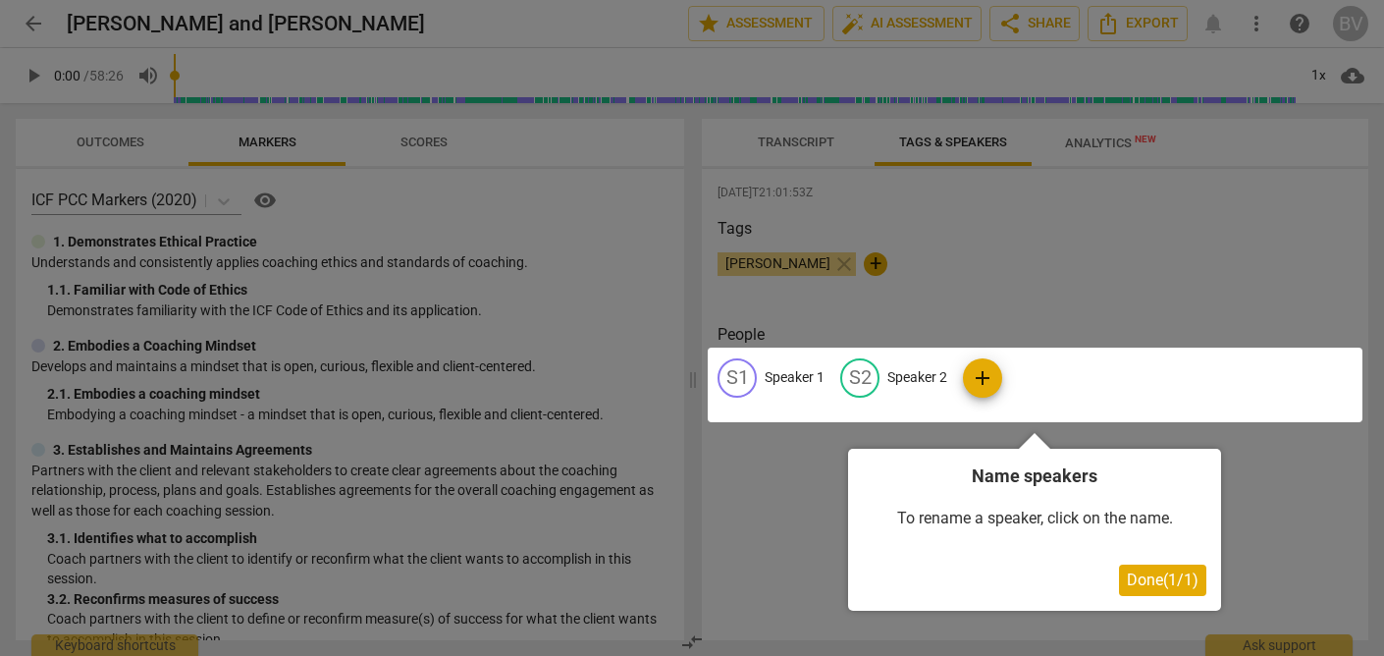
click at [913, 263] on div at bounding box center [692, 328] width 1384 height 656
click at [772, 380] on div at bounding box center [1035, 384] width 655 height 75
click at [743, 382] on div at bounding box center [1035, 384] width 655 height 75
click at [1170, 580] on span "Done ( 1 / 1 )" at bounding box center [1163, 579] width 72 height 19
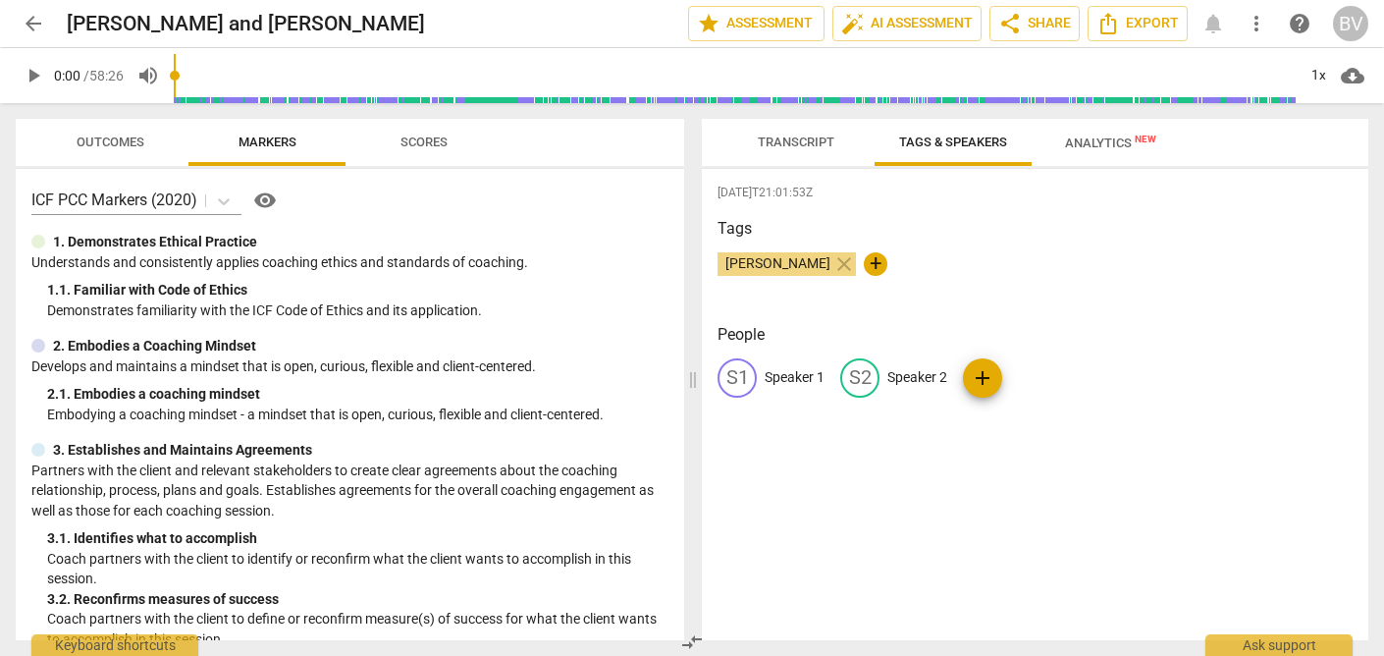
click at [1115, 145] on span "Analytics New" at bounding box center [1110, 142] width 91 height 15
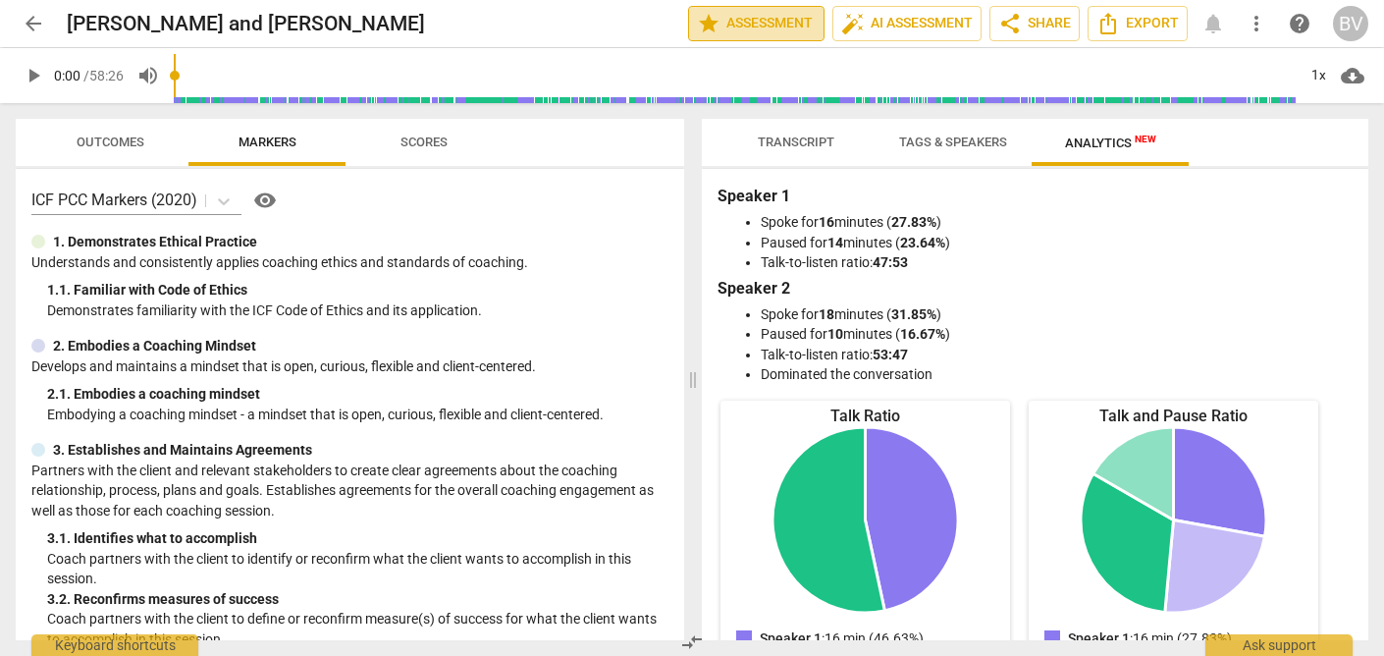
click at [749, 26] on span "star Assessment" at bounding box center [756, 24] width 119 height 24
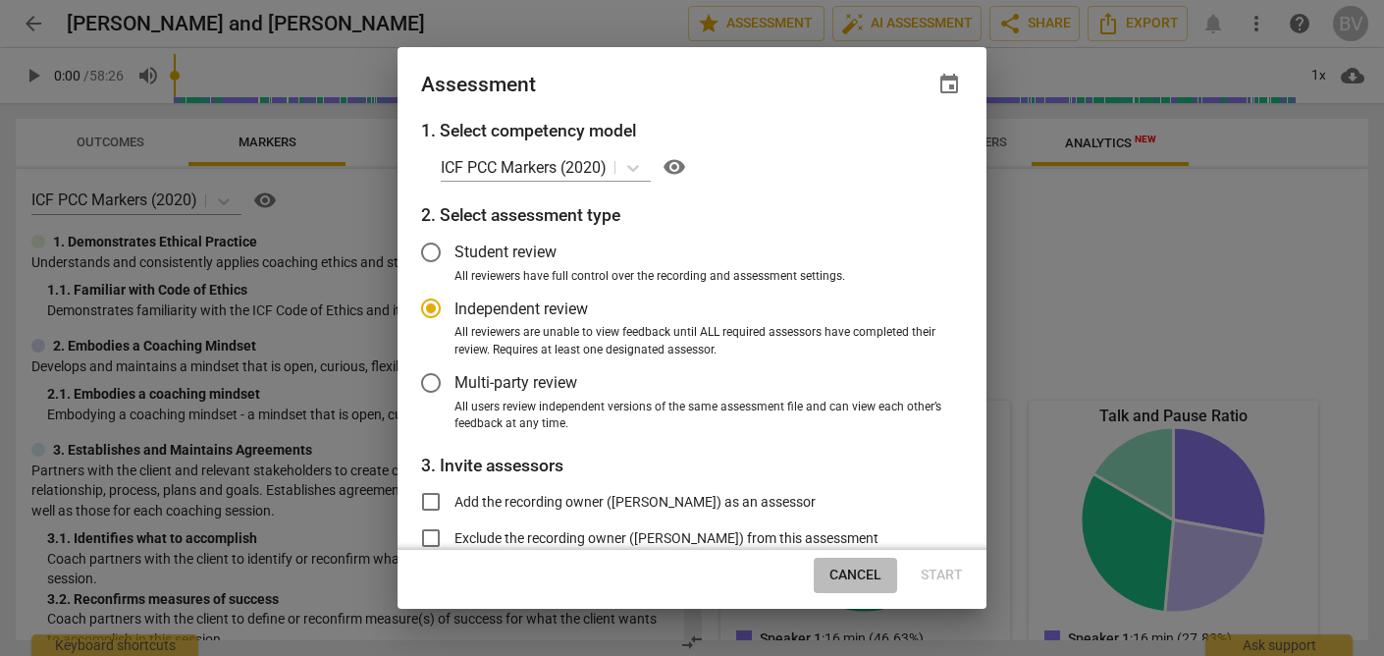
click at [849, 564] on button "Cancel" at bounding box center [855, 574] width 83 height 35
radio input "false"
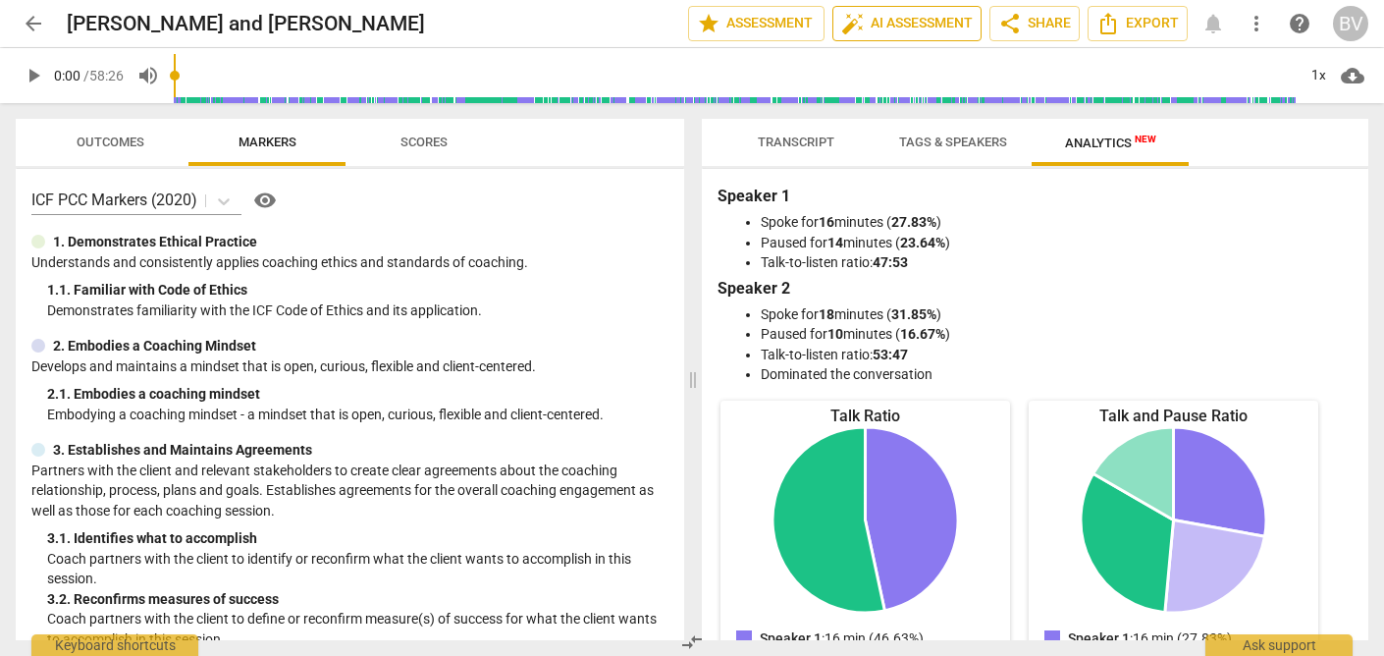
click at [880, 27] on span "auto_fix_high AI Assessment" at bounding box center [906, 24] width 131 height 24
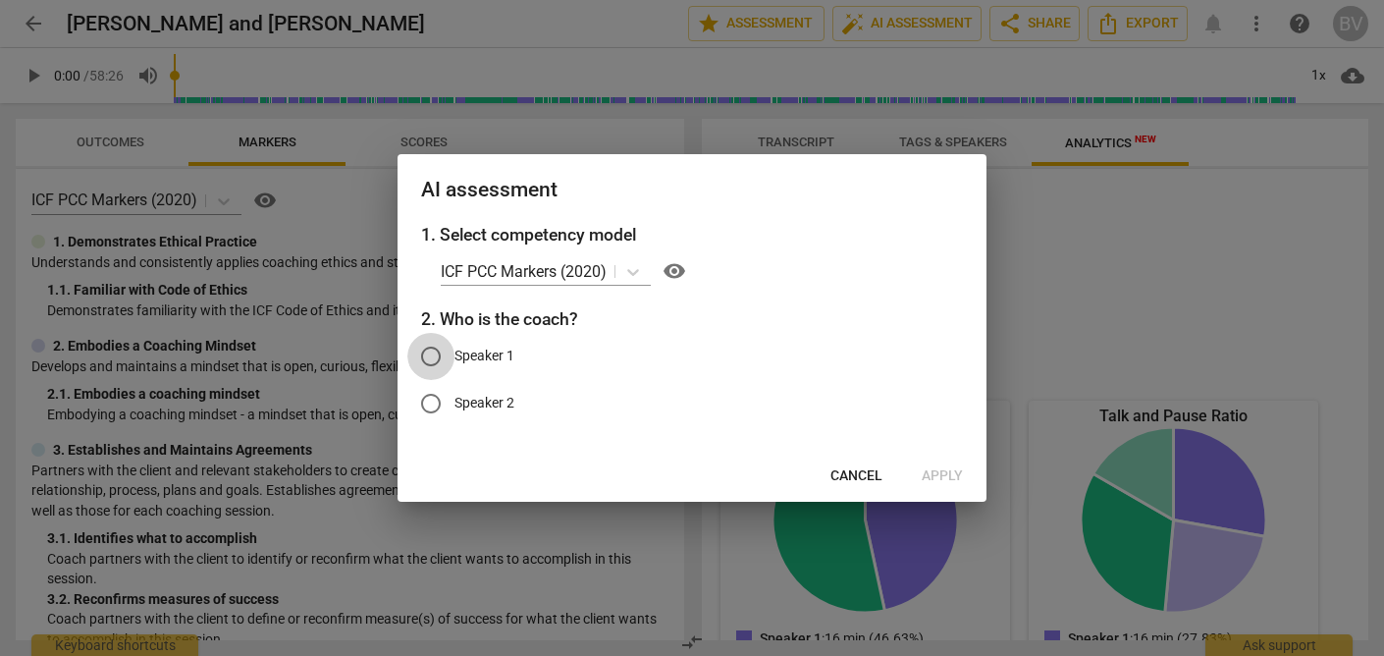
click at [437, 348] on input "Speaker 1" at bounding box center [430, 356] width 47 height 47
radio input "true"
click at [843, 476] on span "Cancel" at bounding box center [856, 476] width 52 height 20
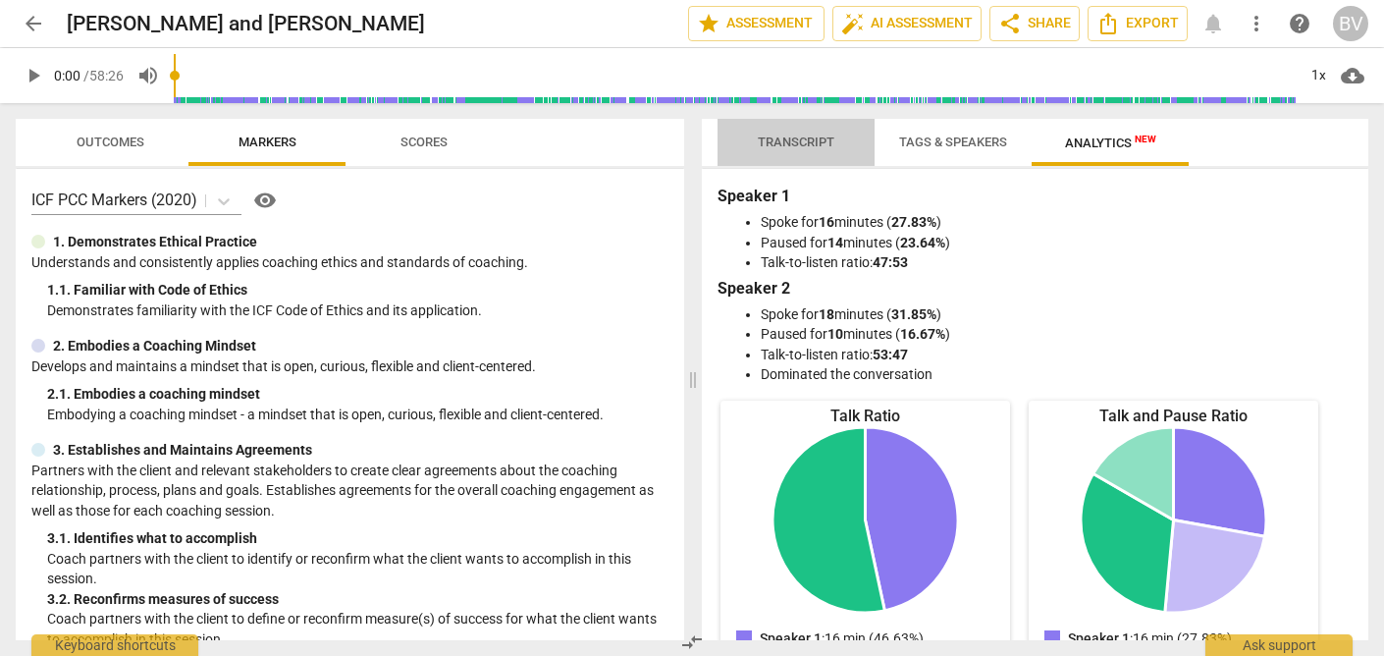
click at [798, 146] on span "Transcript" at bounding box center [796, 141] width 77 height 15
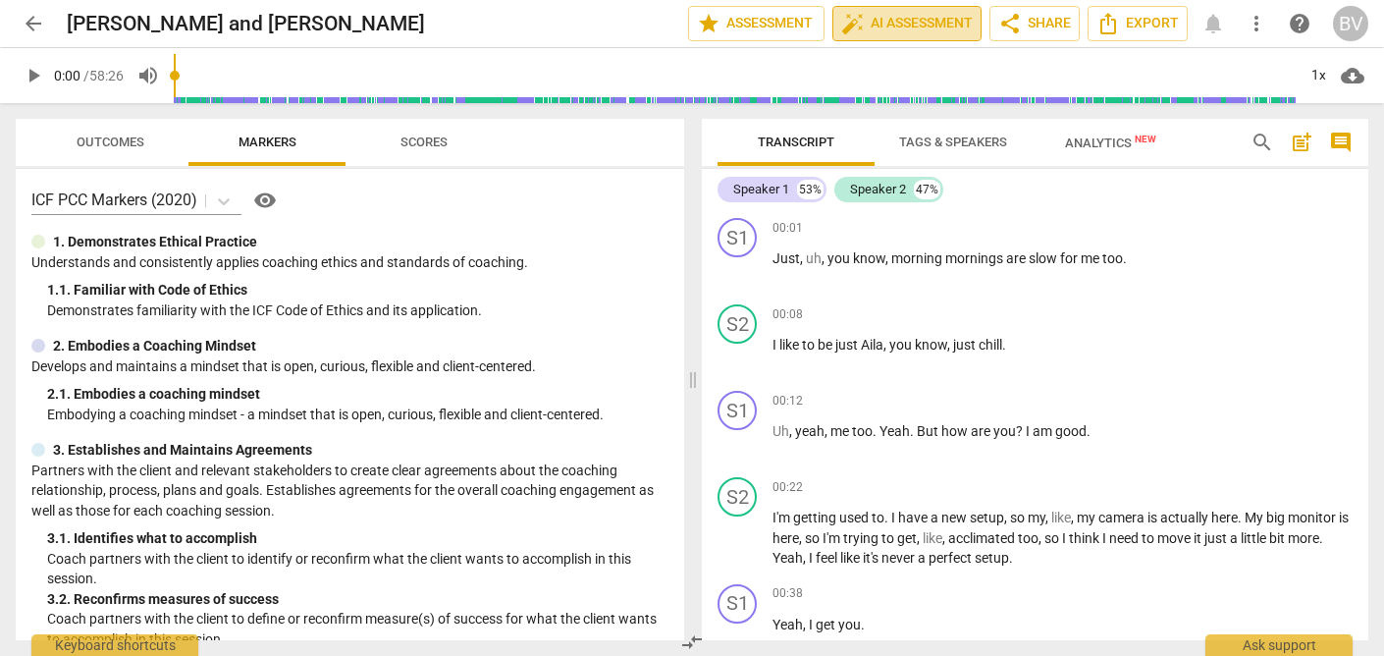
click at [875, 25] on span "auto_fix_high AI Assessment" at bounding box center [906, 24] width 131 height 24
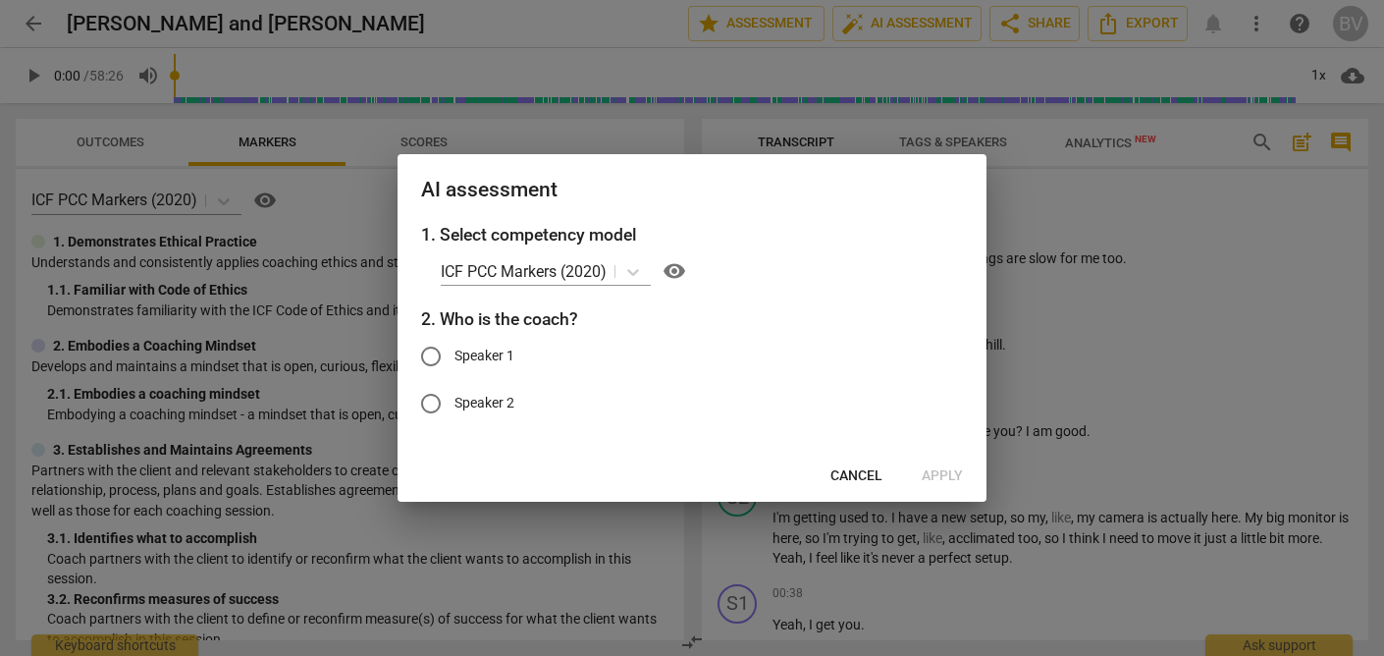
click at [456, 401] on span "Speaker 2" at bounding box center [484, 403] width 60 height 21
click at [454, 401] on input "Speaker 2" at bounding box center [430, 403] width 47 height 47
radio input "true"
click at [940, 483] on span "Apply" at bounding box center [941, 476] width 41 height 20
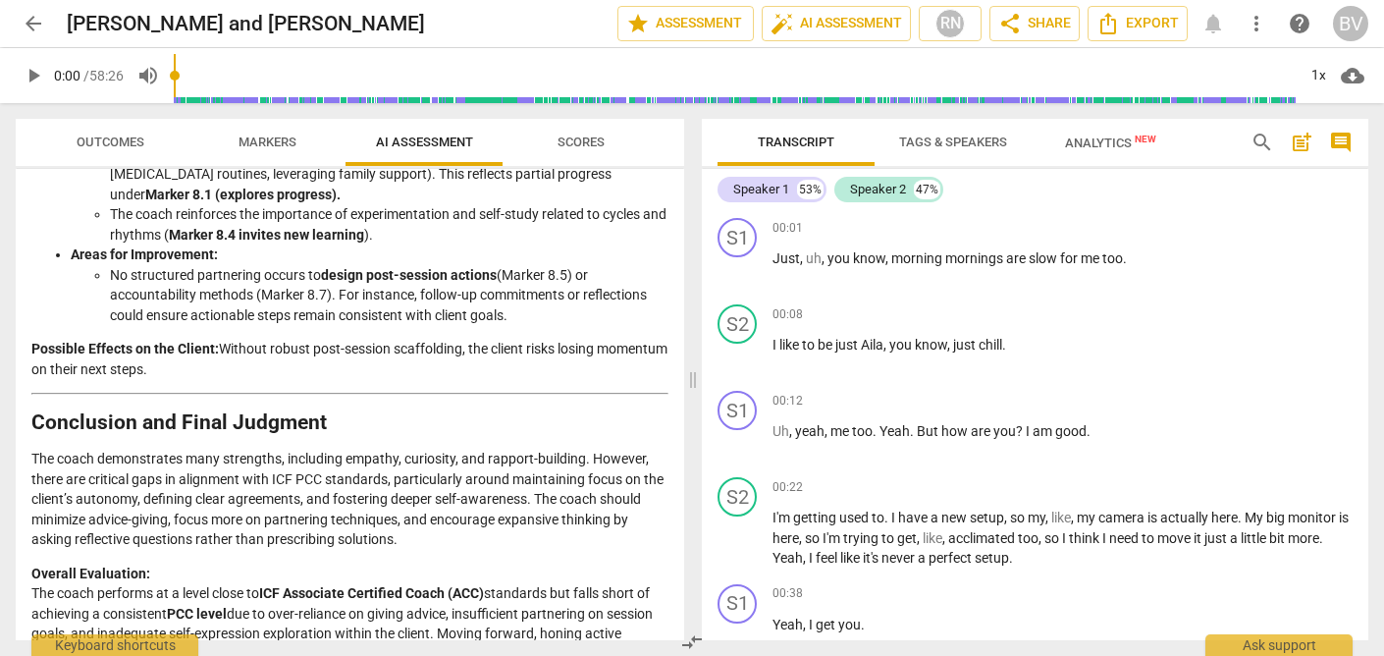
scroll to position [3284, 0]
